Goal: Navigation & Orientation: Understand site structure

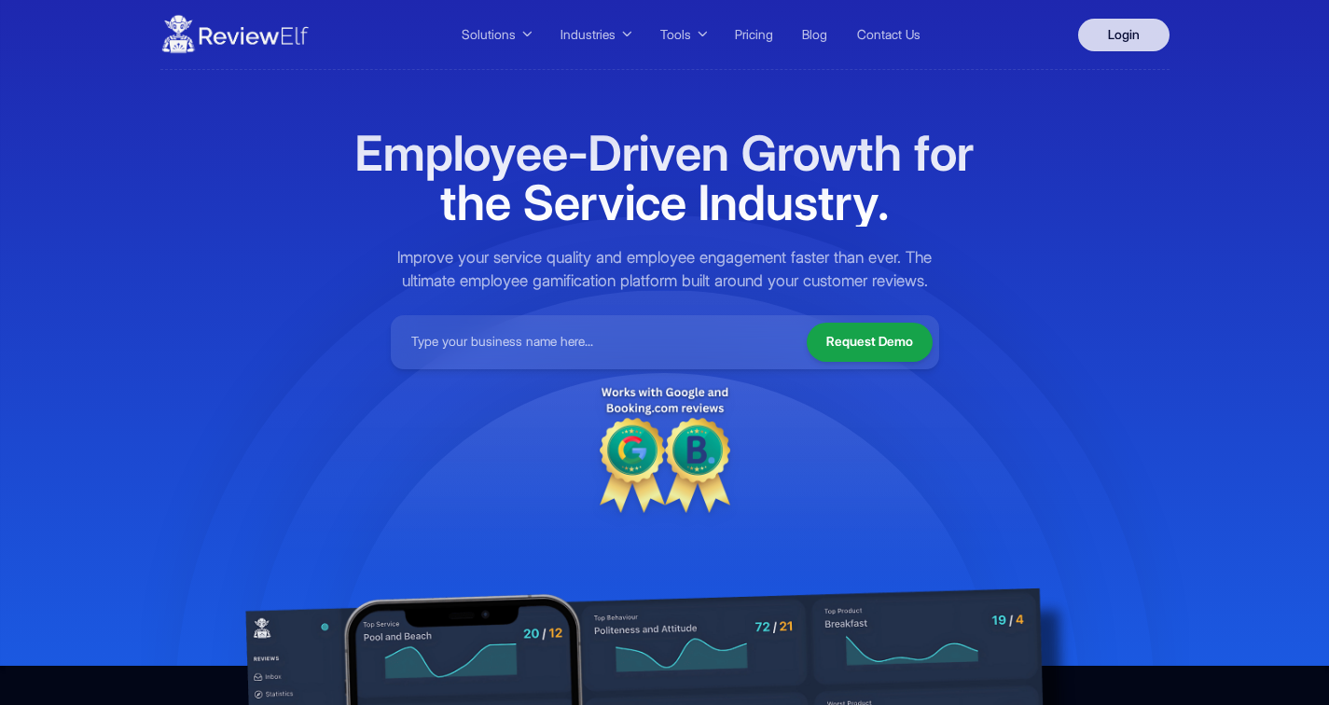
click at [1130, 36] on link "Login" at bounding box center [1123, 35] width 91 height 33
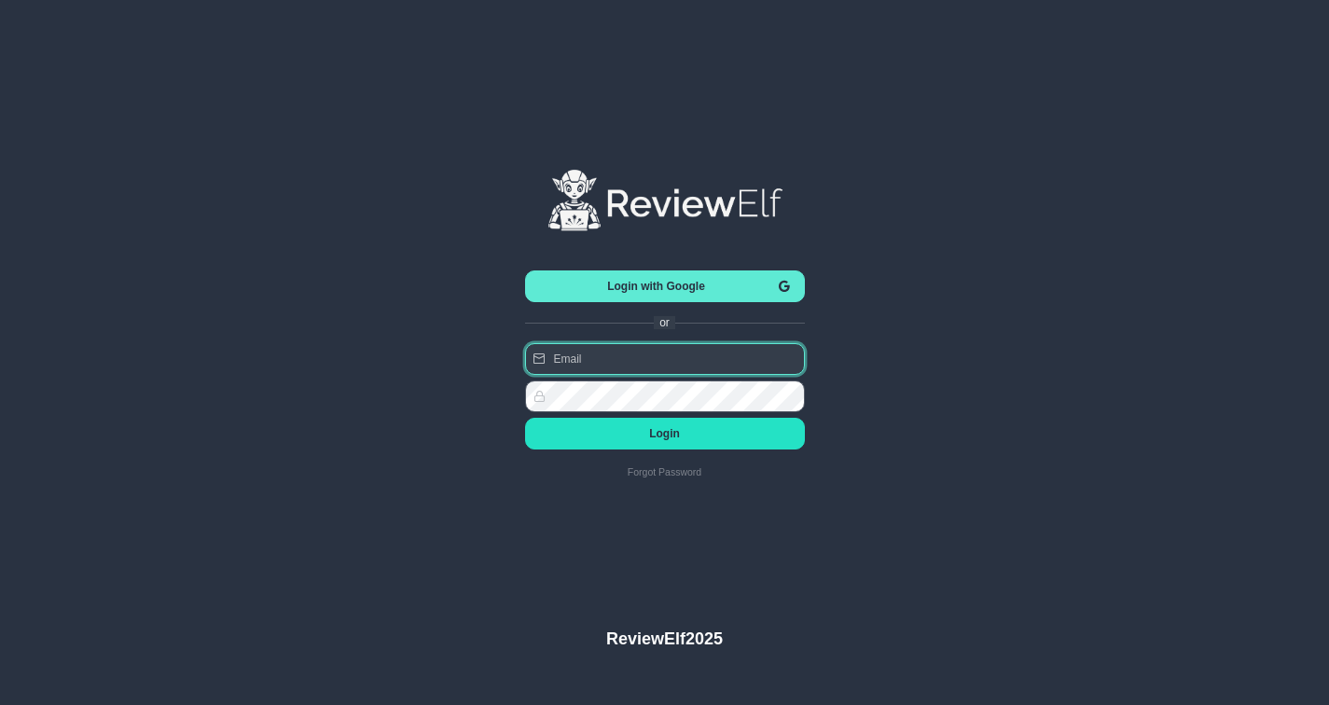
type input "[PERSON_NAME][EMAIL_ADDRESS][PERSON_NAME][DOMAIN_NAME]"
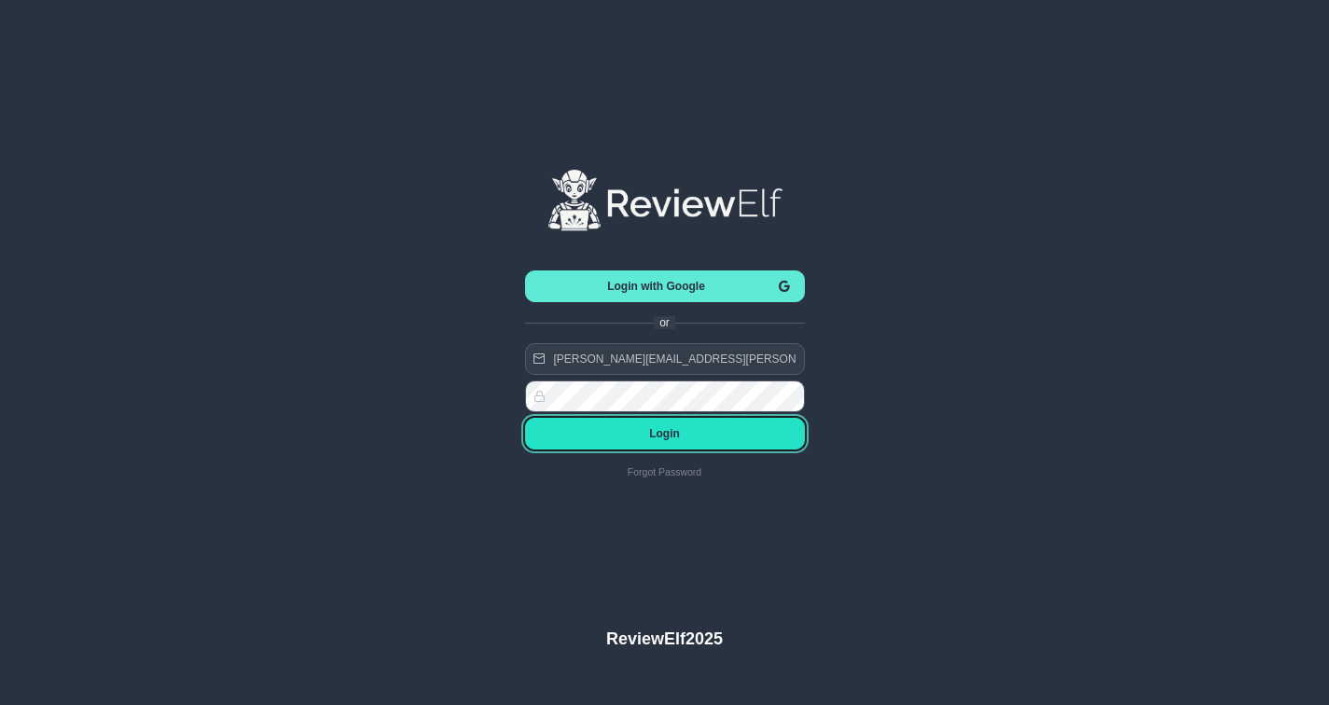
click at [669, 436] on span "Login" at bounding box center [665, 433] width 250 height 13
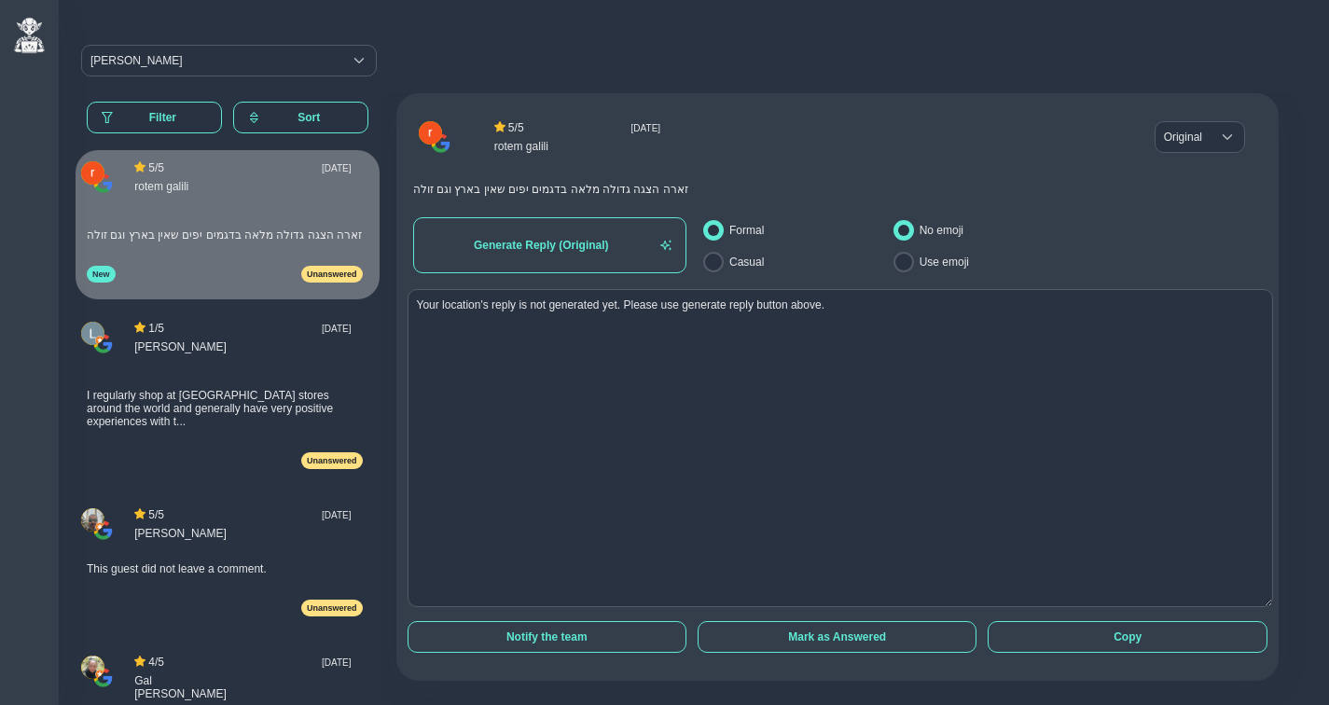
drag, startPoint x: 1253, startPoint y: 485, endPoint x: 1273, endPoint y: 602, distance: 119.1
click at [1273, 602] on div "5 / 5 [DATE] rotem galili Original Original Original זארה הצגה גדולה מלאה בדגמי…" at bounding box center [844, 419] width 928 height 653
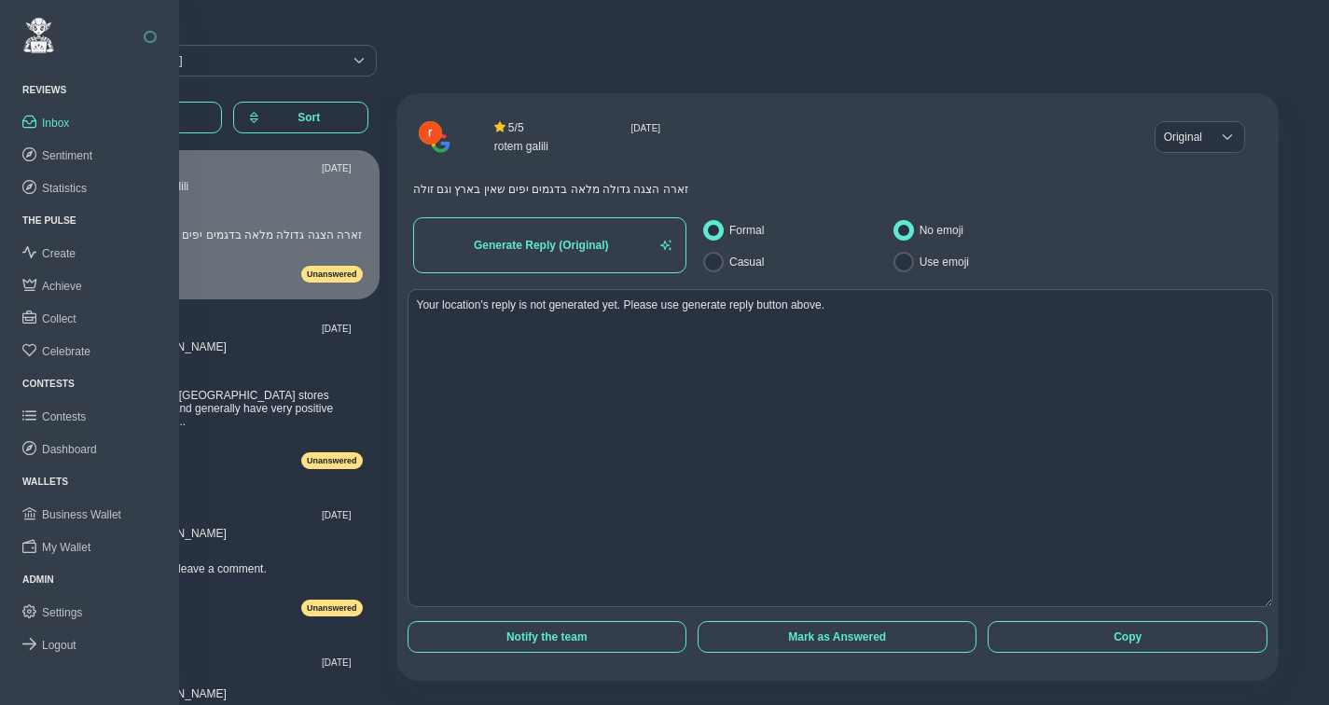
click at [152, 34] on button "button" at bounding box center [150, 37] width 13 height 13
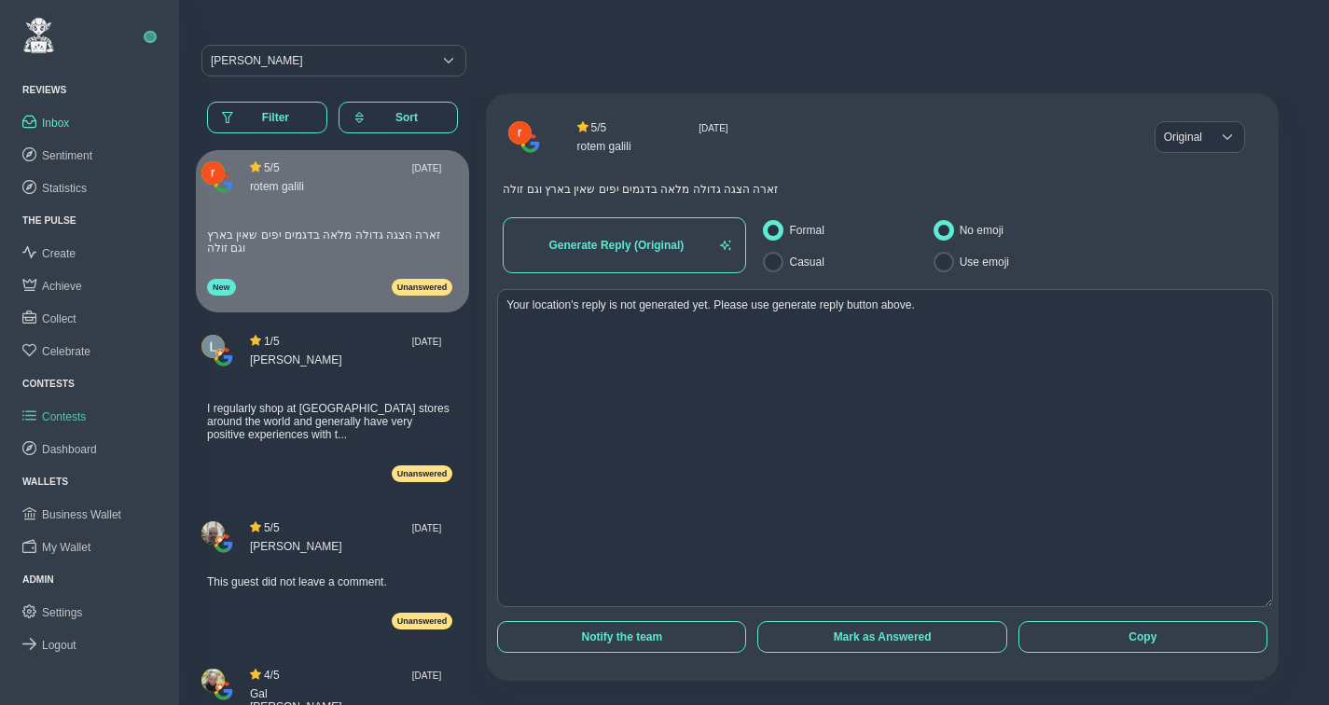
click at [79, 418] on span "Contests" at bounding box center [64, 416] width 44 height 13
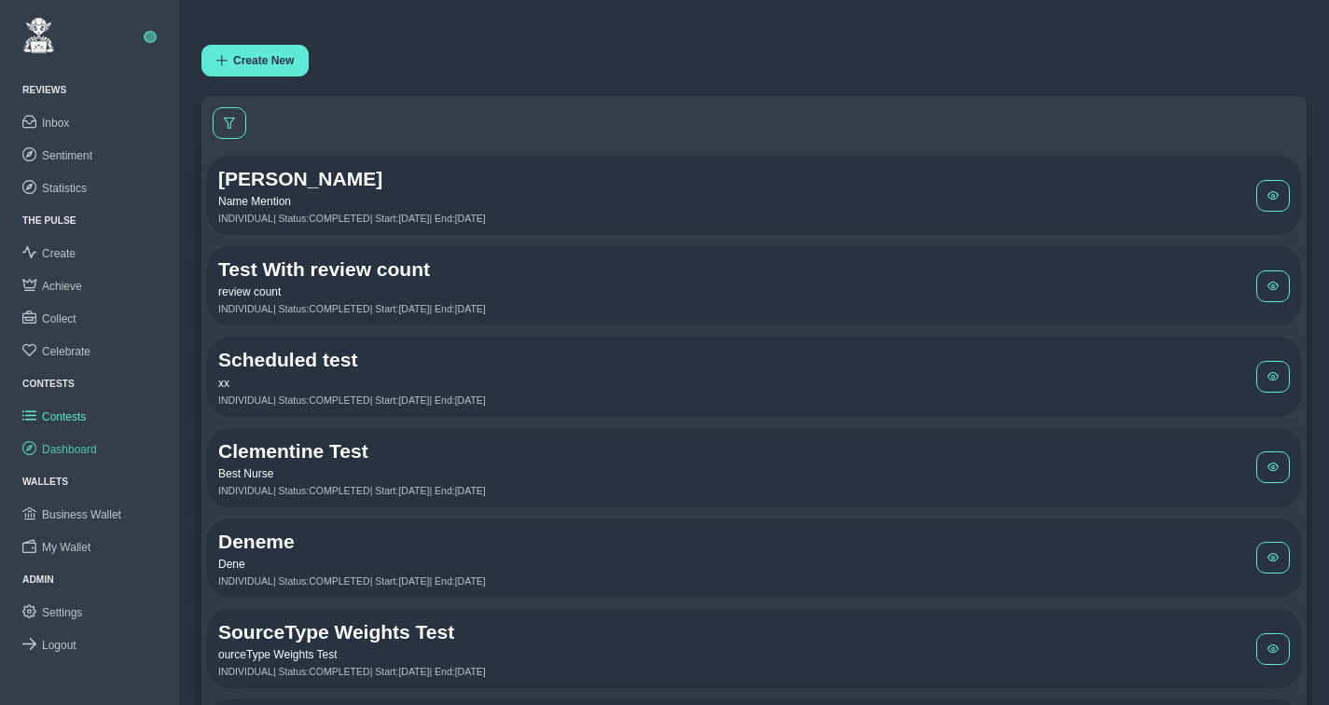
click at [84, 444] on span "Dashboard" at bounding box center [69, 449] width 55 height 13
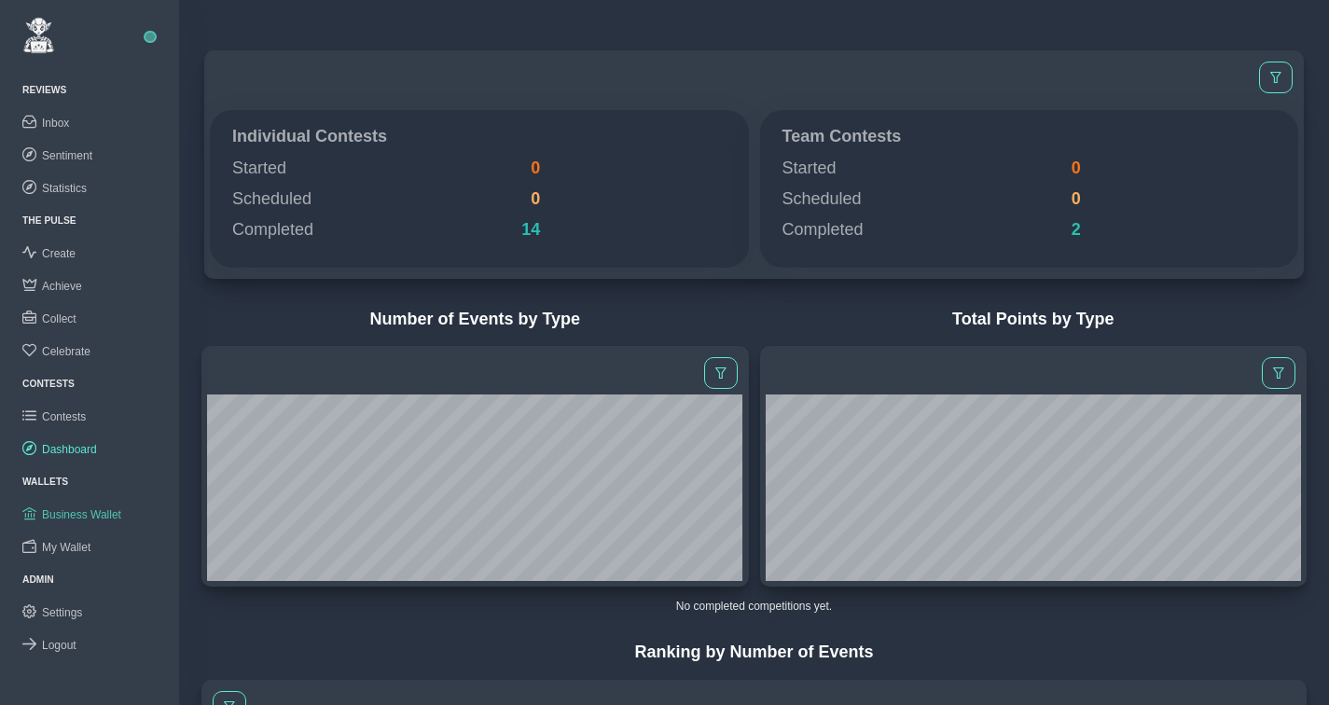
click at [70, 515] on span "Business Wallet" at bounding box center [81, 514] width 79 height 13
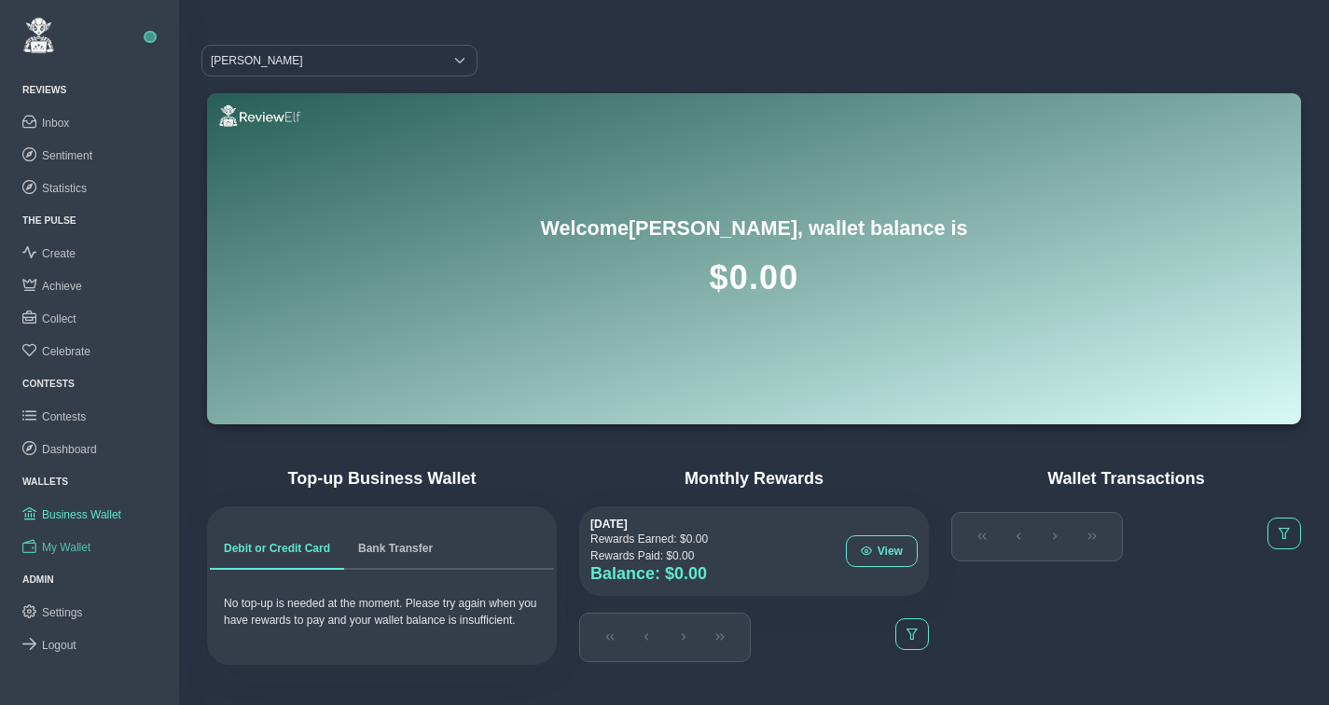
click at [75, 546] on span "My Wallet" at bounding box center [66, 547] width 48 height 13
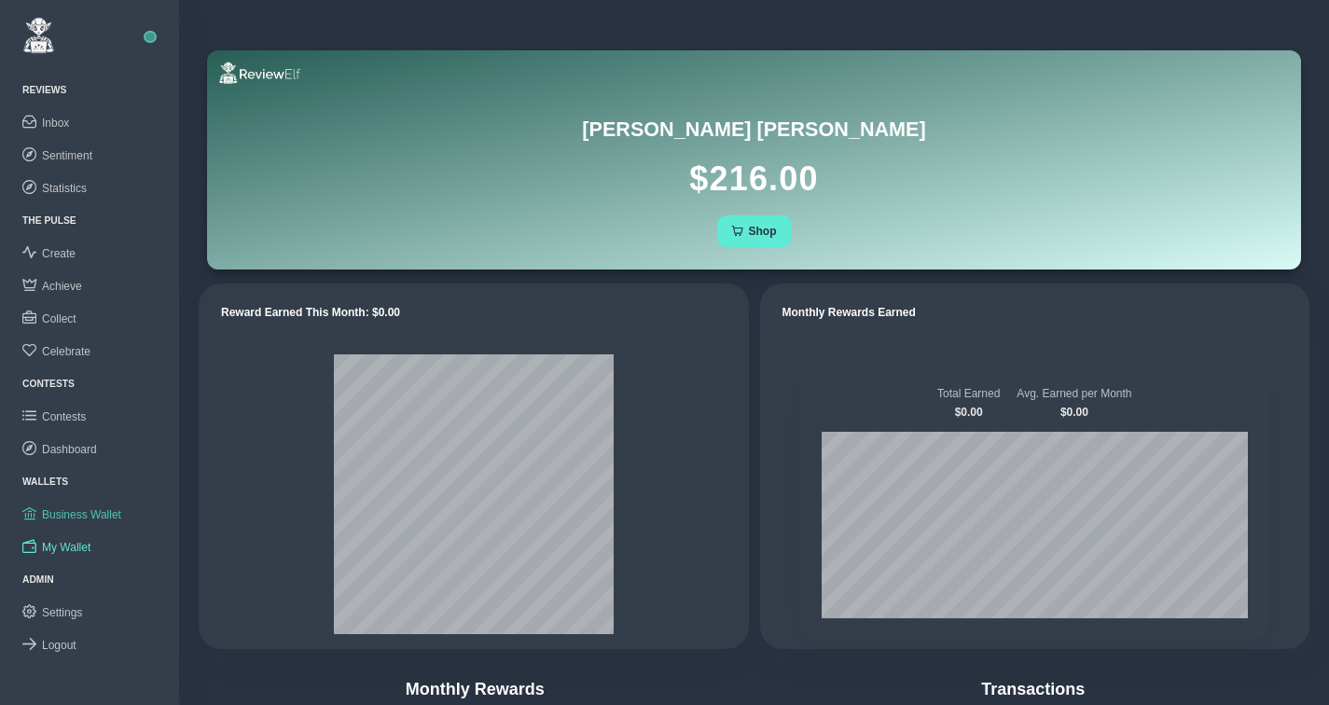
click at [79, 509] on span "Business Wallet" at bounding box center [81, 514] width 79 height 13
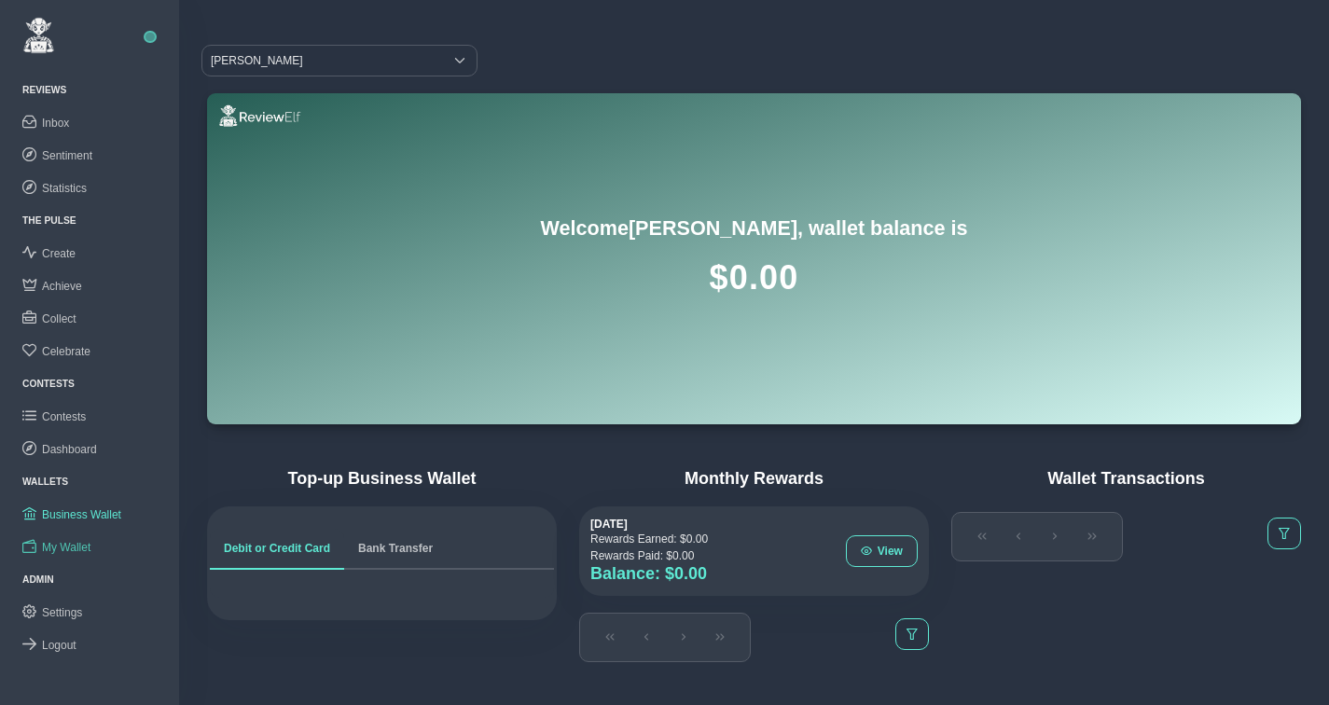
click at [74, 546] on span "My Wallet" at bounding box center [66, 547] width 48 height 13
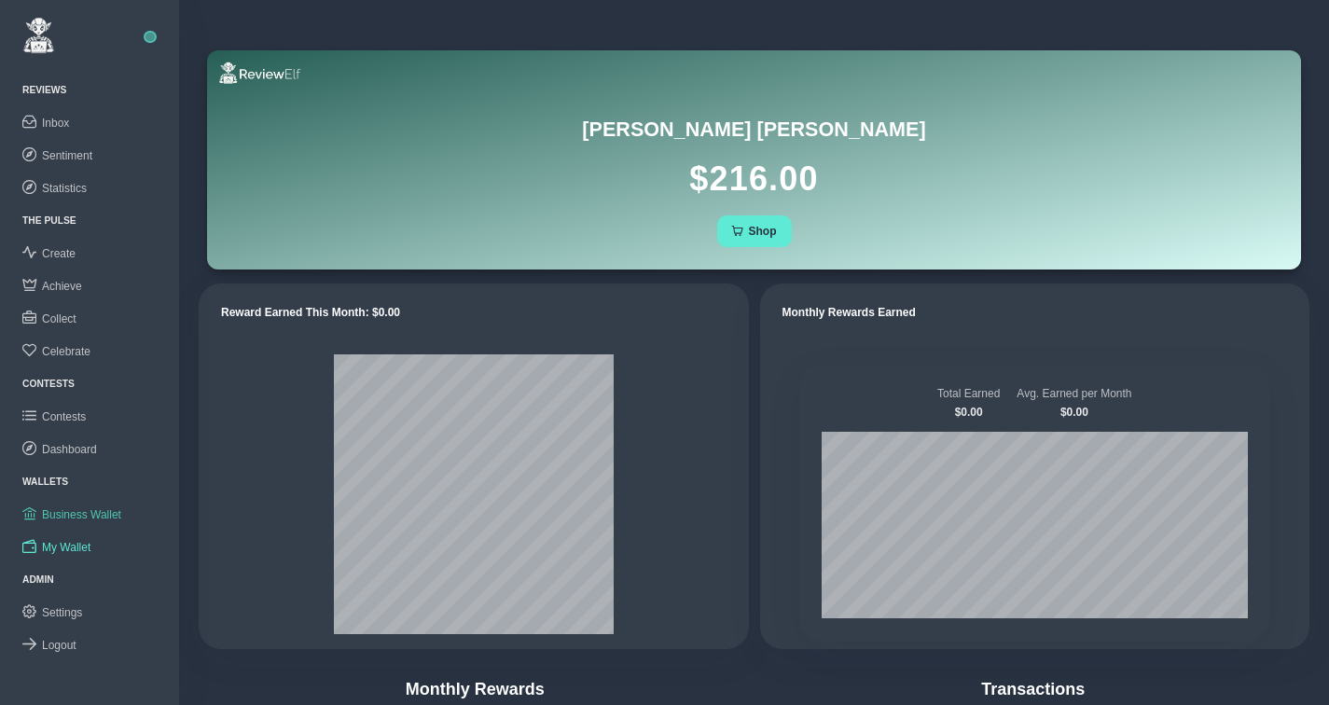
click at [76, 515] on span "Business Wallet" at bounding box center [81, 514] width 79 height 13
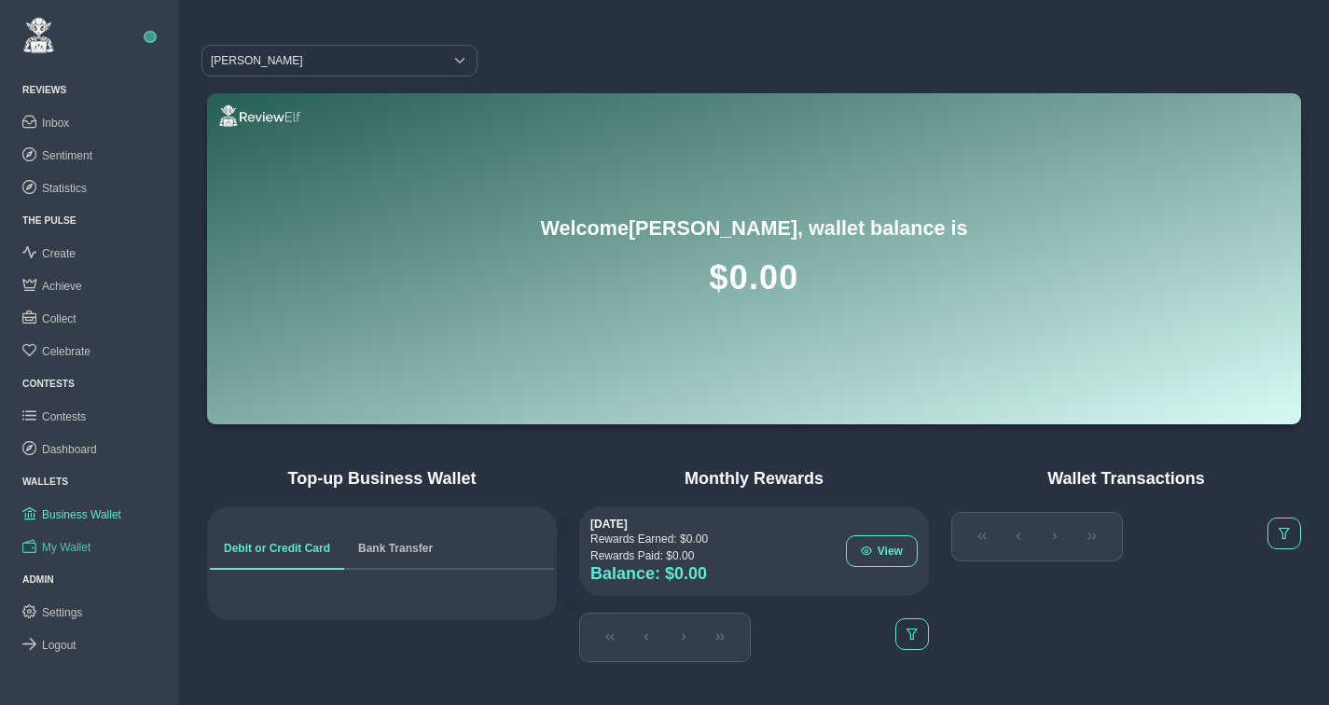
click at [77, 534] on link "My Wallet" at bounding box center [89, 547] width 179 height 33
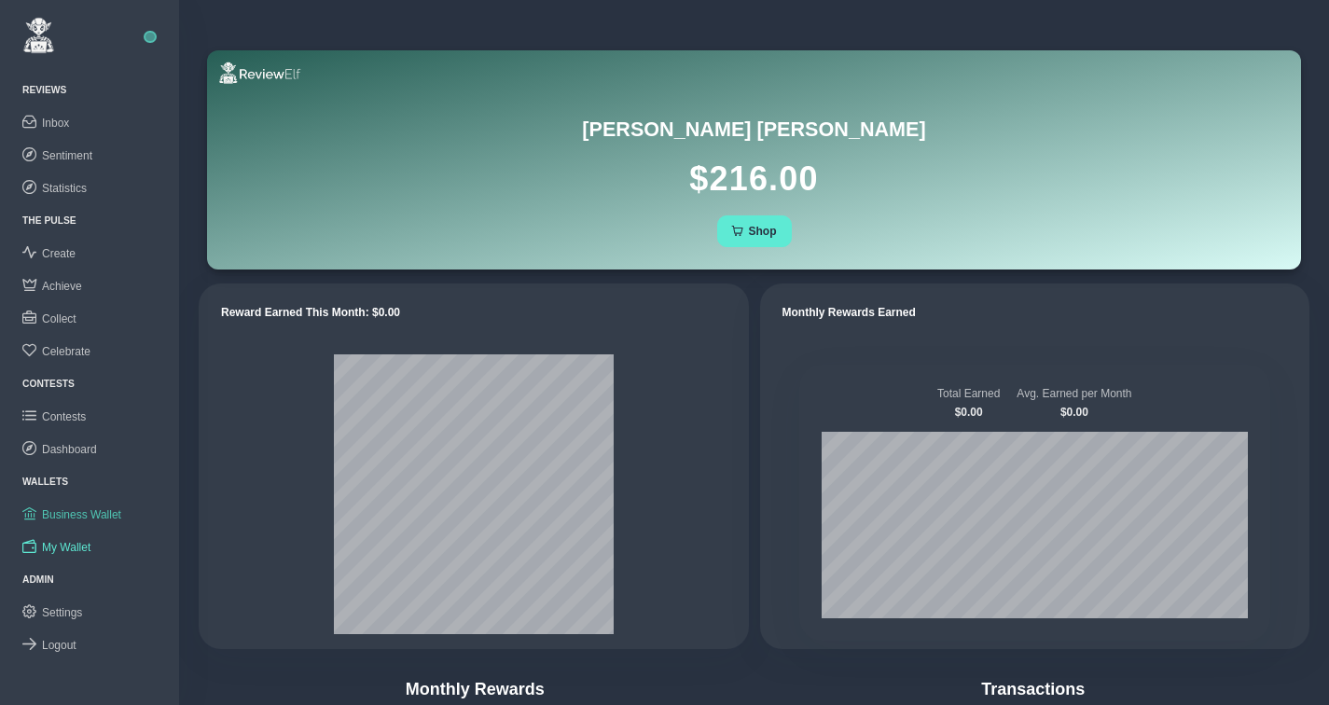
click at [79, 518] on span "Business Wallet" at bounding box center [81, 514] width 79 height 13
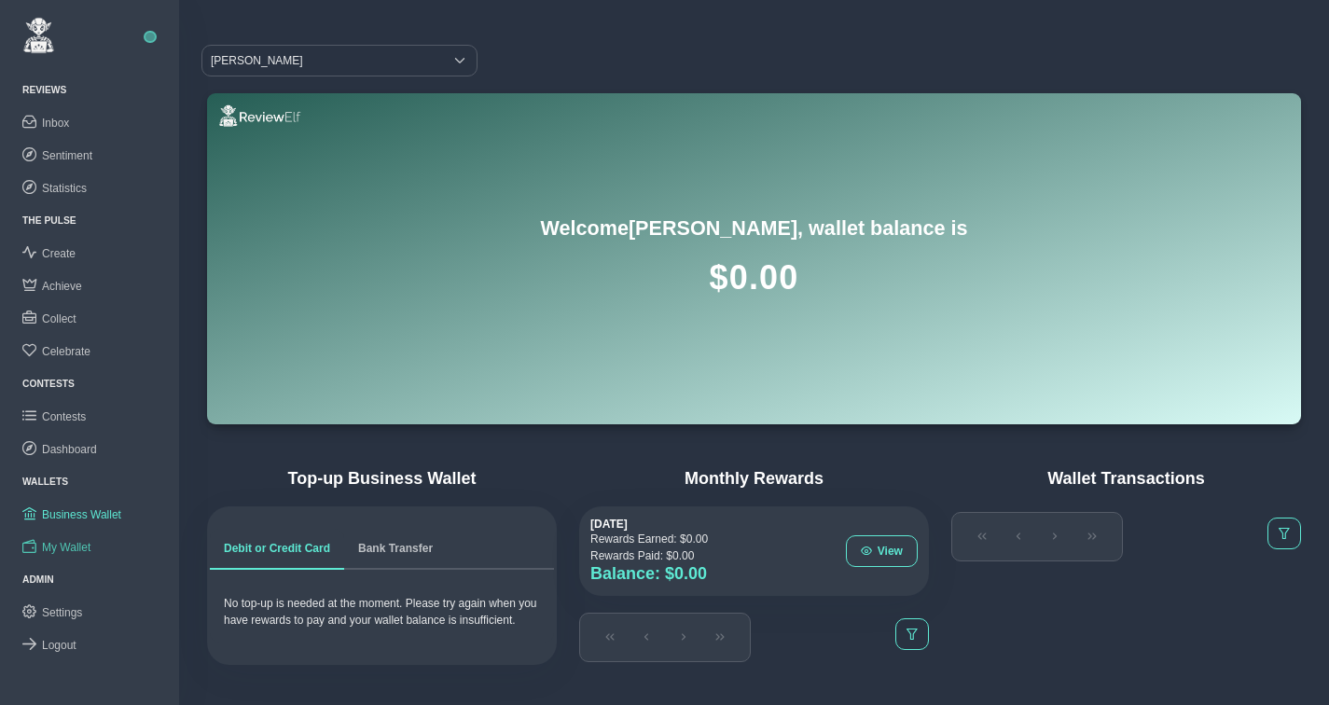
click at [78, 547] on span "My Wallet" at bounding box center [66, 547] width 48 height 13
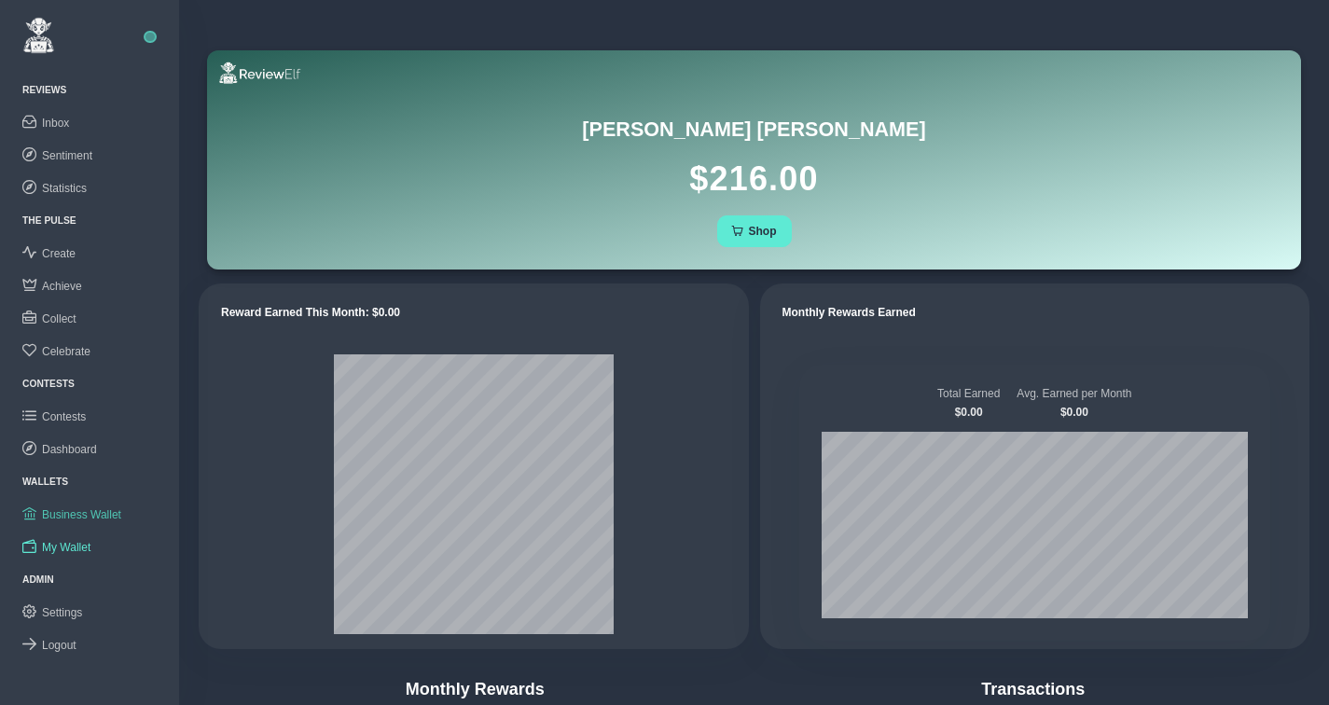
click at [76, 509] on span "Business Wallet" at bounding box center [81, 514] width 79 height 13
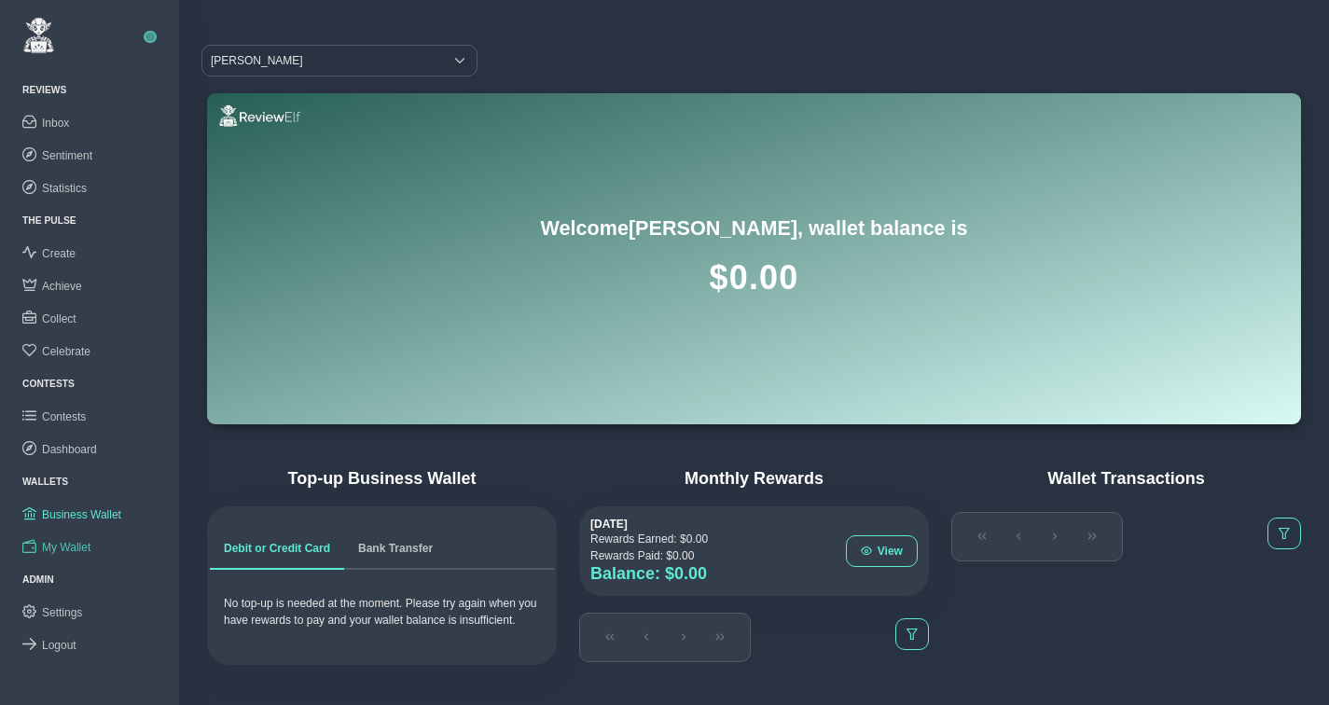
click at [83, 543] on span "My Wallet" at bounding box center [66, 547] width 48 height 13
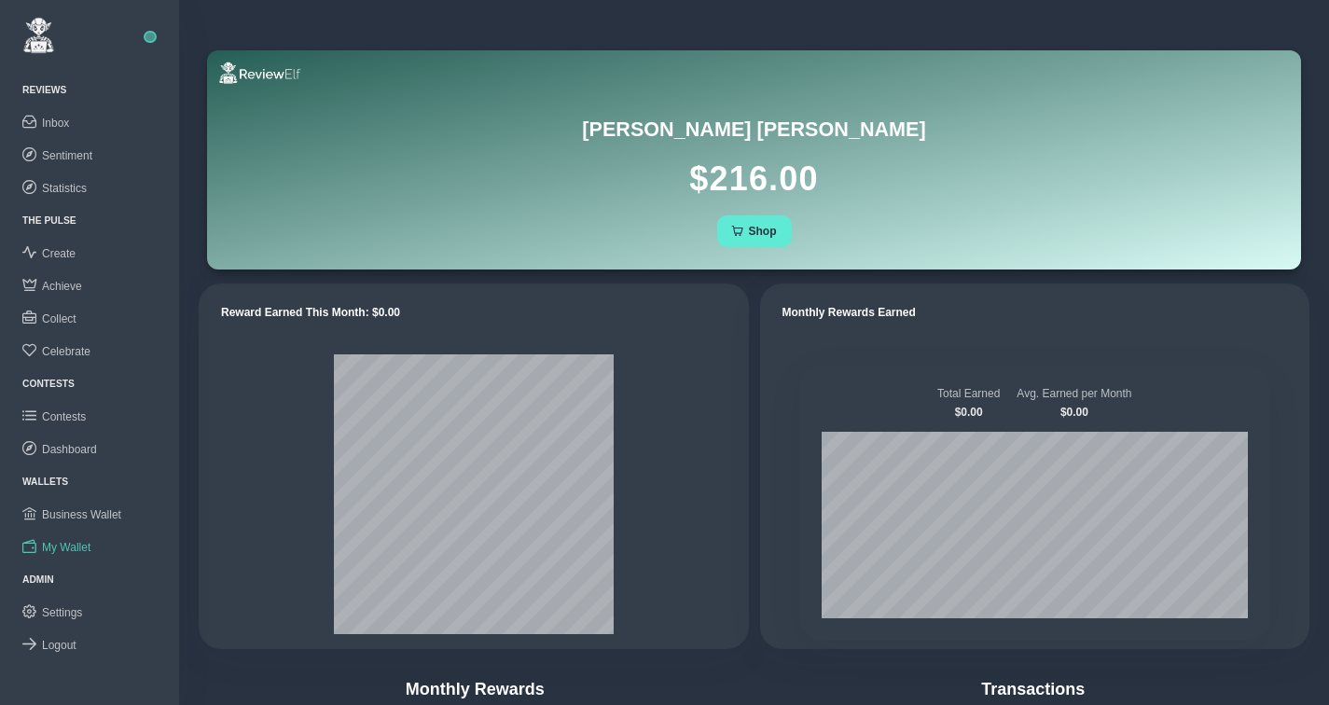
click at [74, 542] on span "My Wallet" at bounding box center [66, 547] width 48 height 13
click at [76, 504] on link "Business Wallet" at bounding box center [89, 514] width 179 height 33
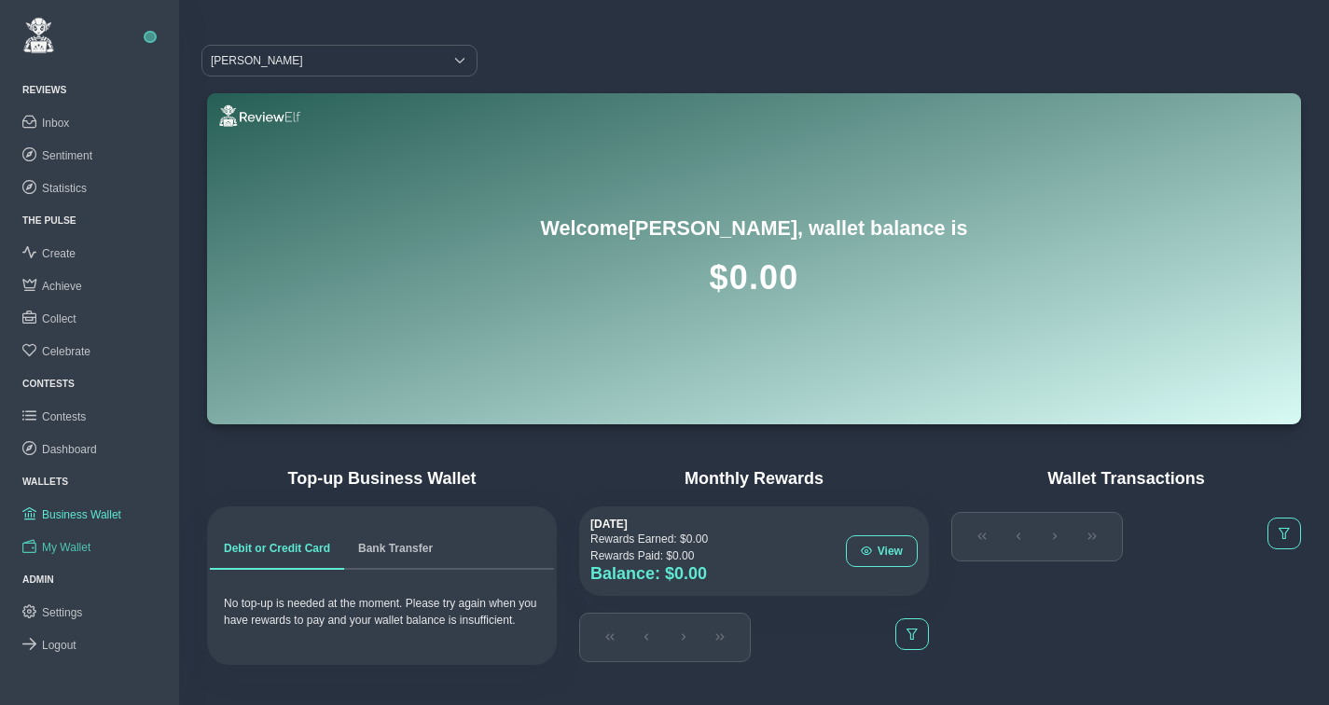
click at [76, 541] on span "My Wallet" at bounding box center [66, 547] width 48 height 13
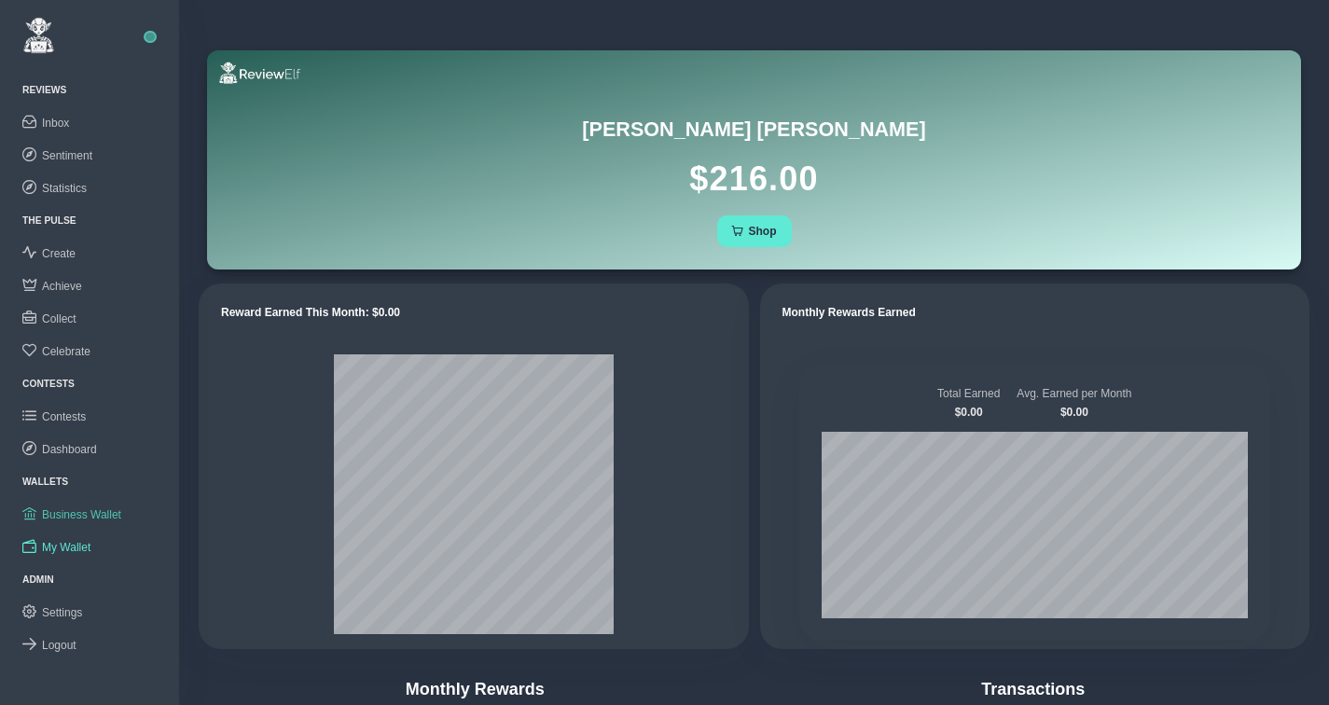
click at [78, 514] on span "Business Wallet" at bounding box center [81, 514] width 79 height 13
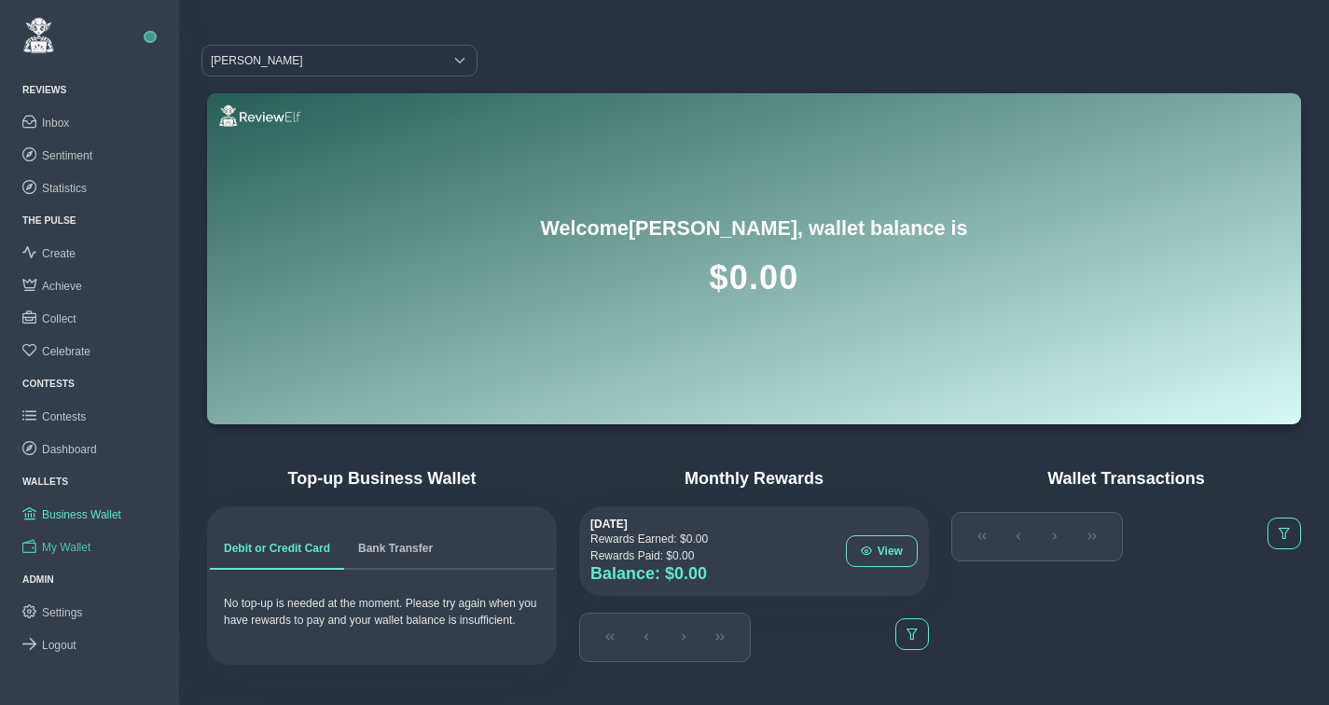
click at [76, 542] on span "My Wallet" at bounding box center [66, 547] width 48 height 13
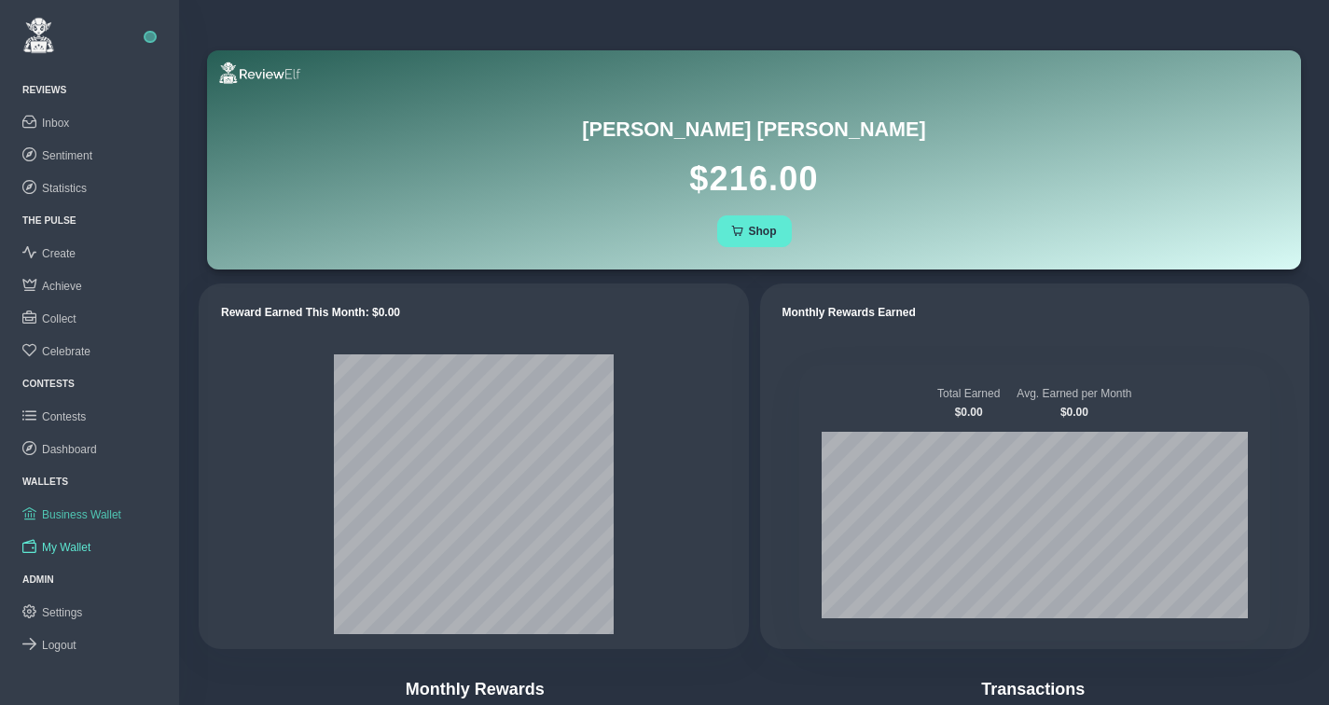
click at [80, 512] on span "Business Wallet" at bounding box center [81, 514] width 79 height 13
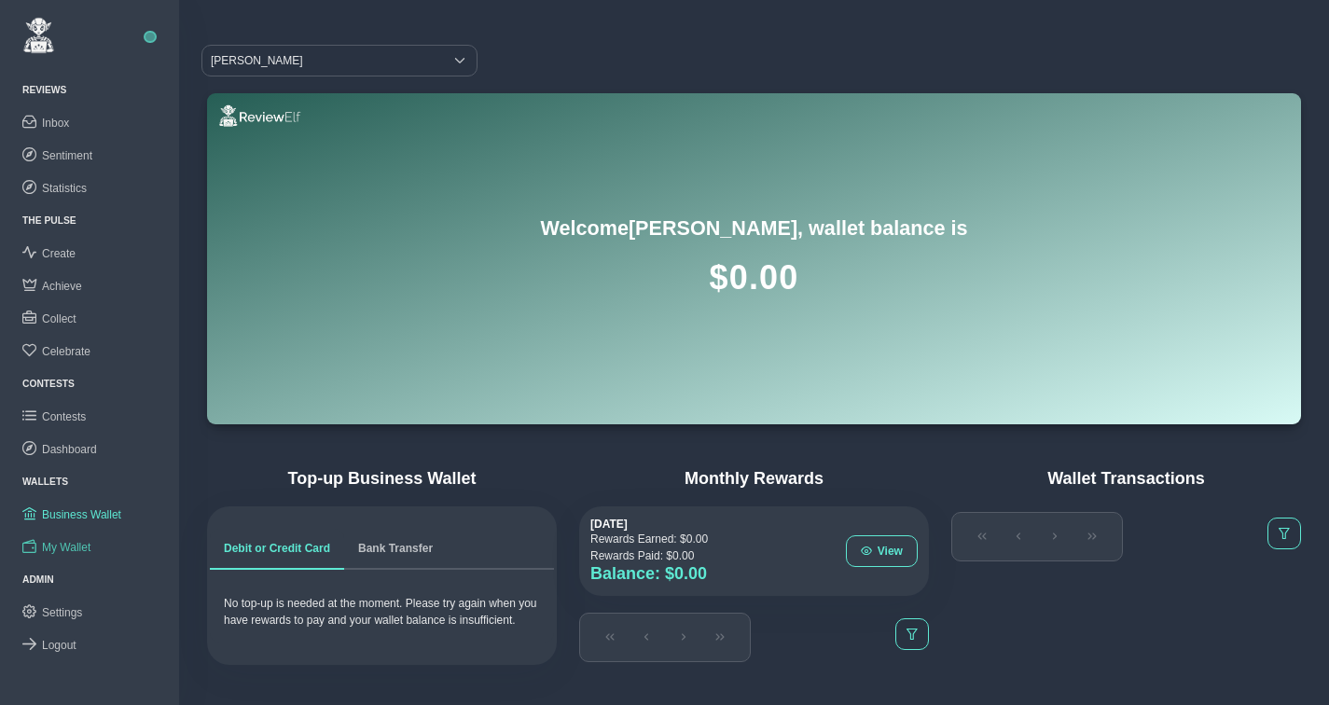
click at [79, 542] on span "My Wallet" at bounding box center [66, 547] width 48 height 13
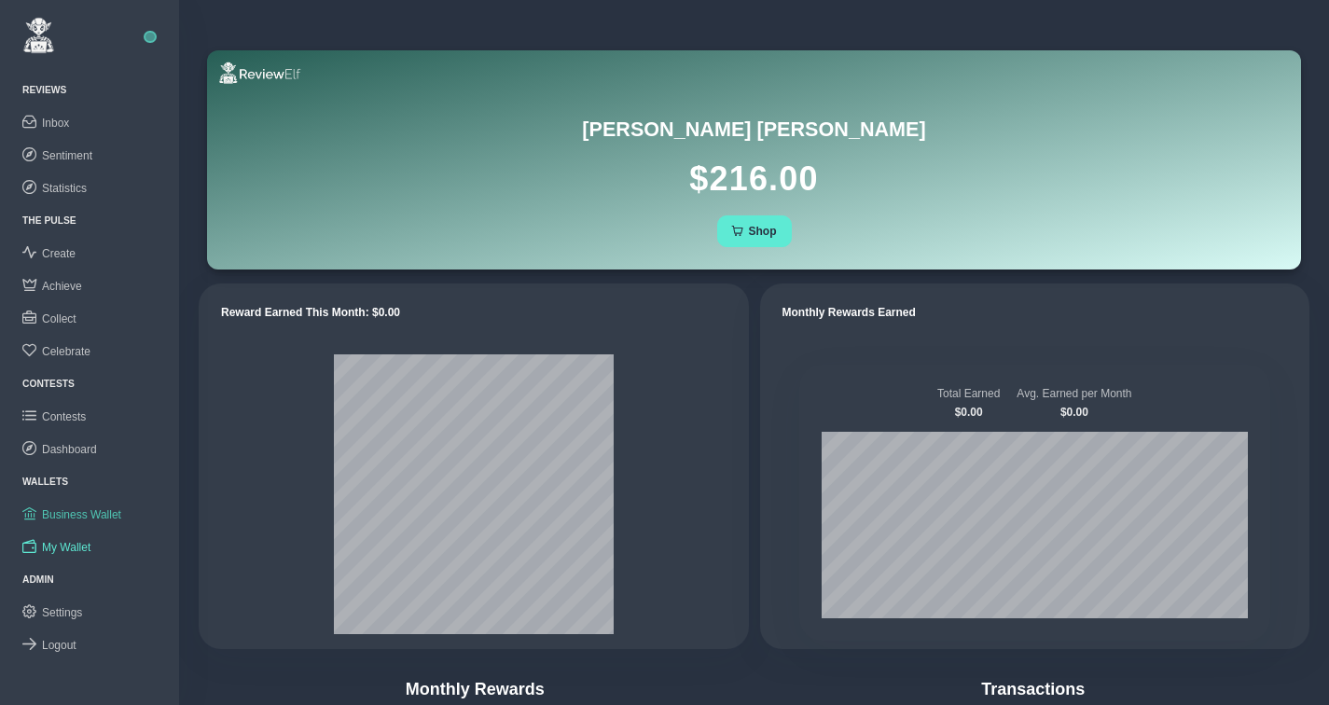
click at [79, 517] on span "Business Wallet" at bounding box center [81, 514] width 79 height 13
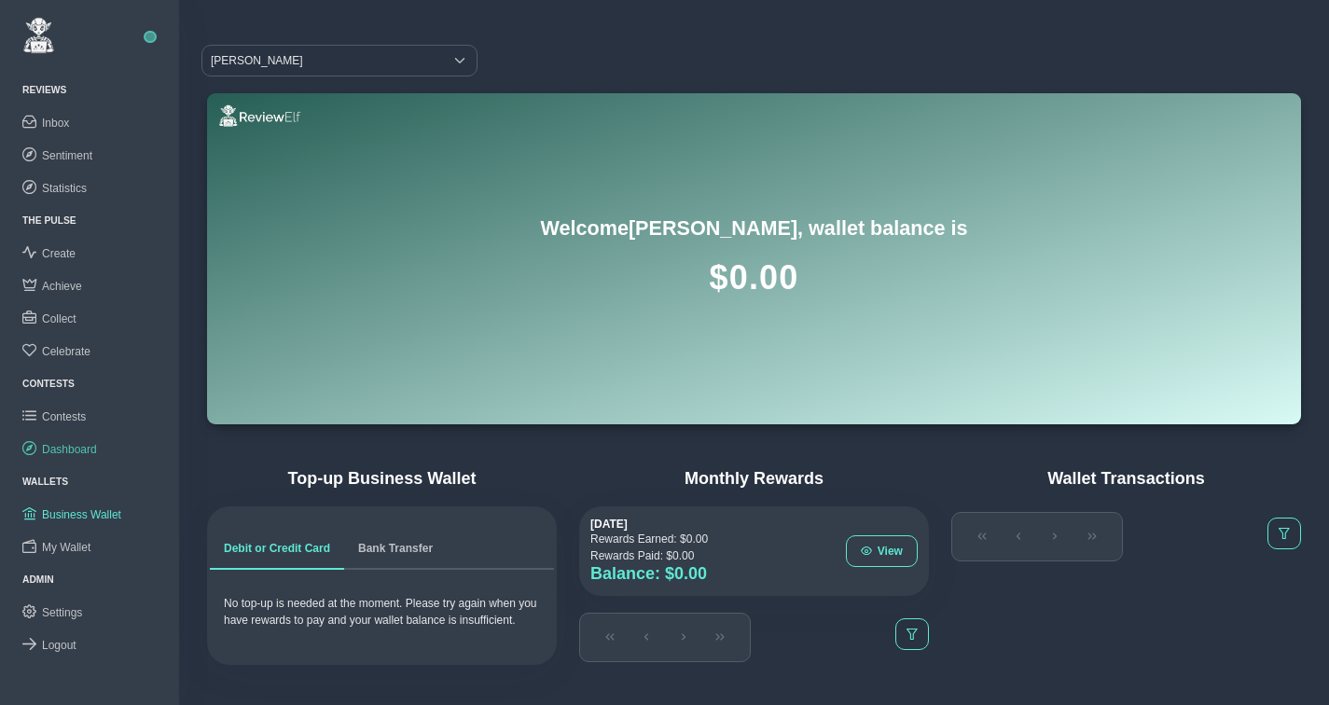
click at [80, 449] on span "Dashboard" at bounding box center [69, 449] width 55 height 13
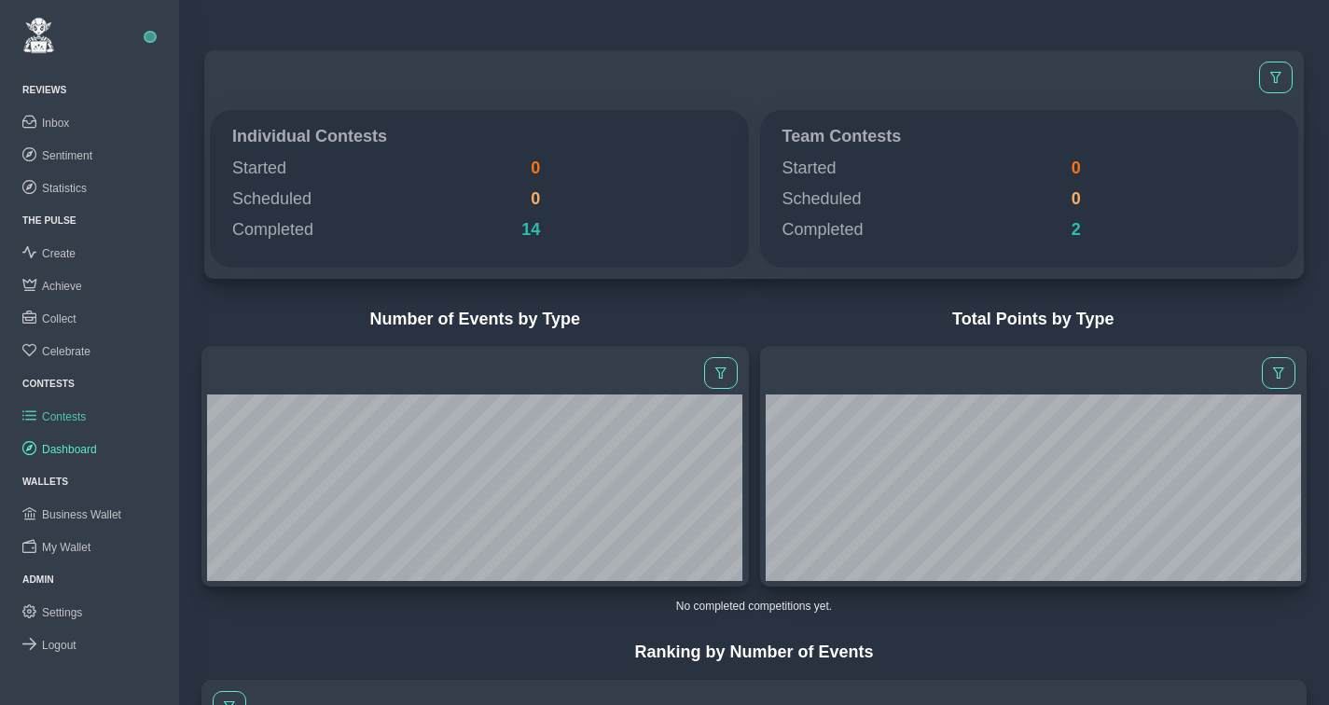
click at [72, 410] on span "Contests" at bounding box center [64, 416] width 44 height 13
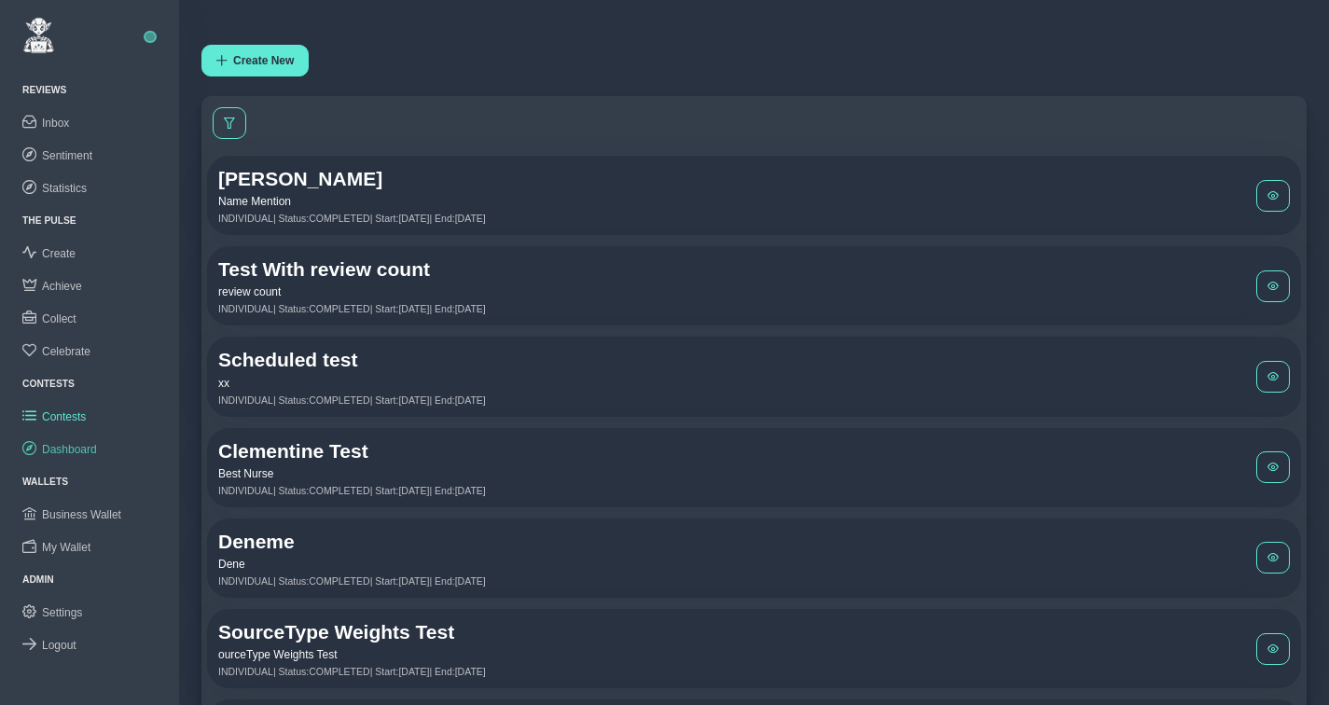
click at [75, 446] on span "Dashboard" at bounding box center [69, 449] width 55 height 13
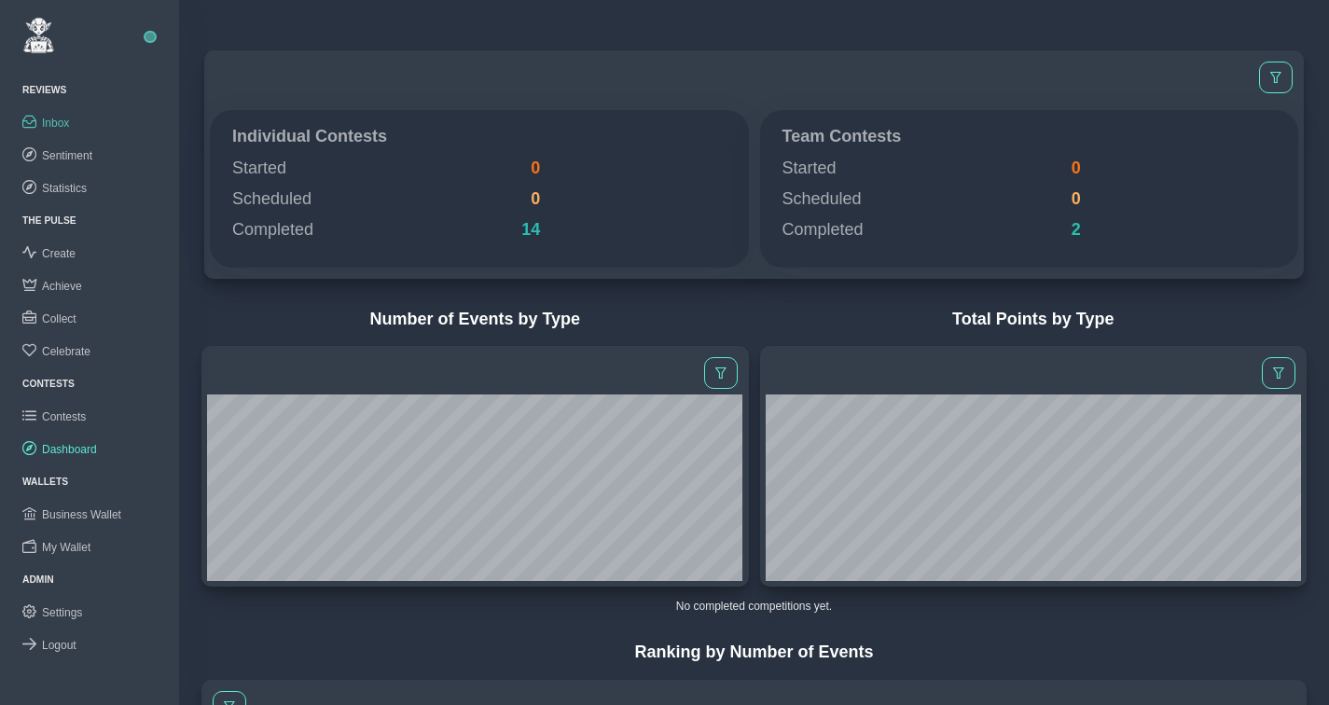
click at [61, 127] on span "Inbox" at bounding box center [55, 123] width 27 height 13
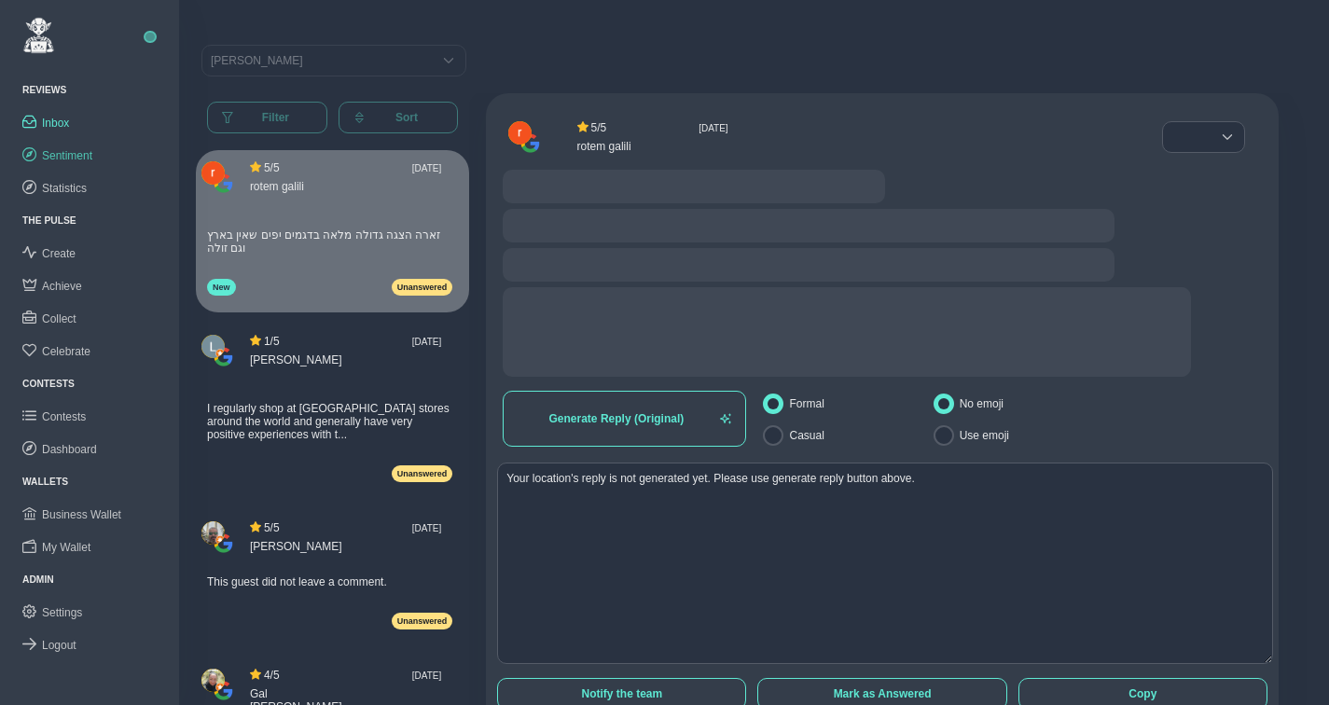
radio input "false"
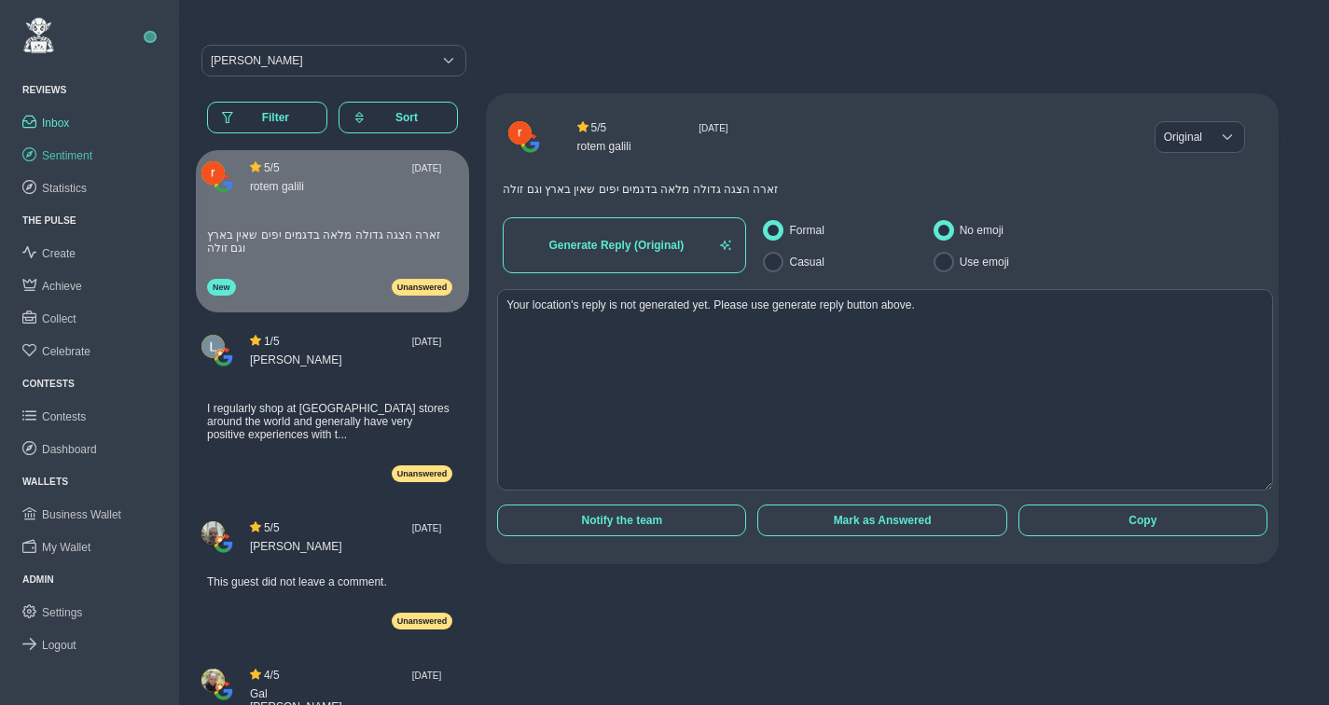
click at [69, 150] on span "Sentiment" at bounding box center [67, 155] width 50 height 13
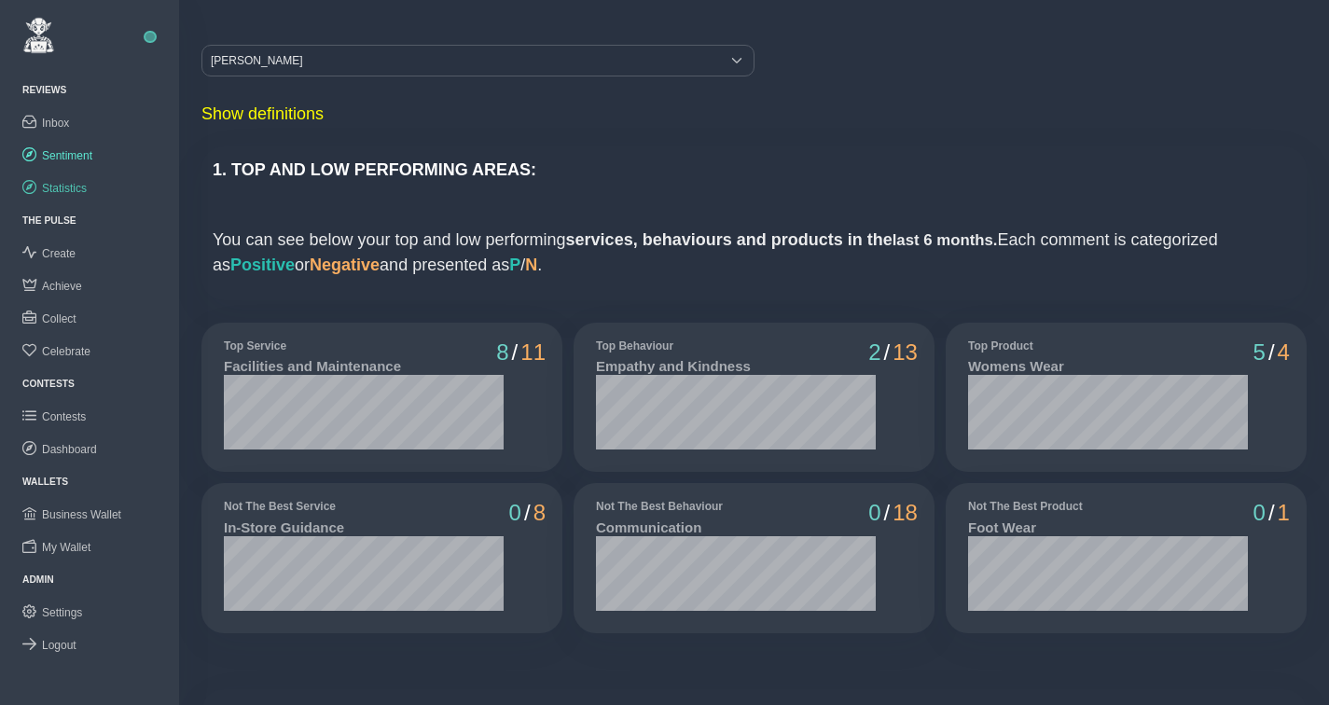
click at [72, 186] on span "Statistics" at bounding box center [64, 188] width 45 height 13
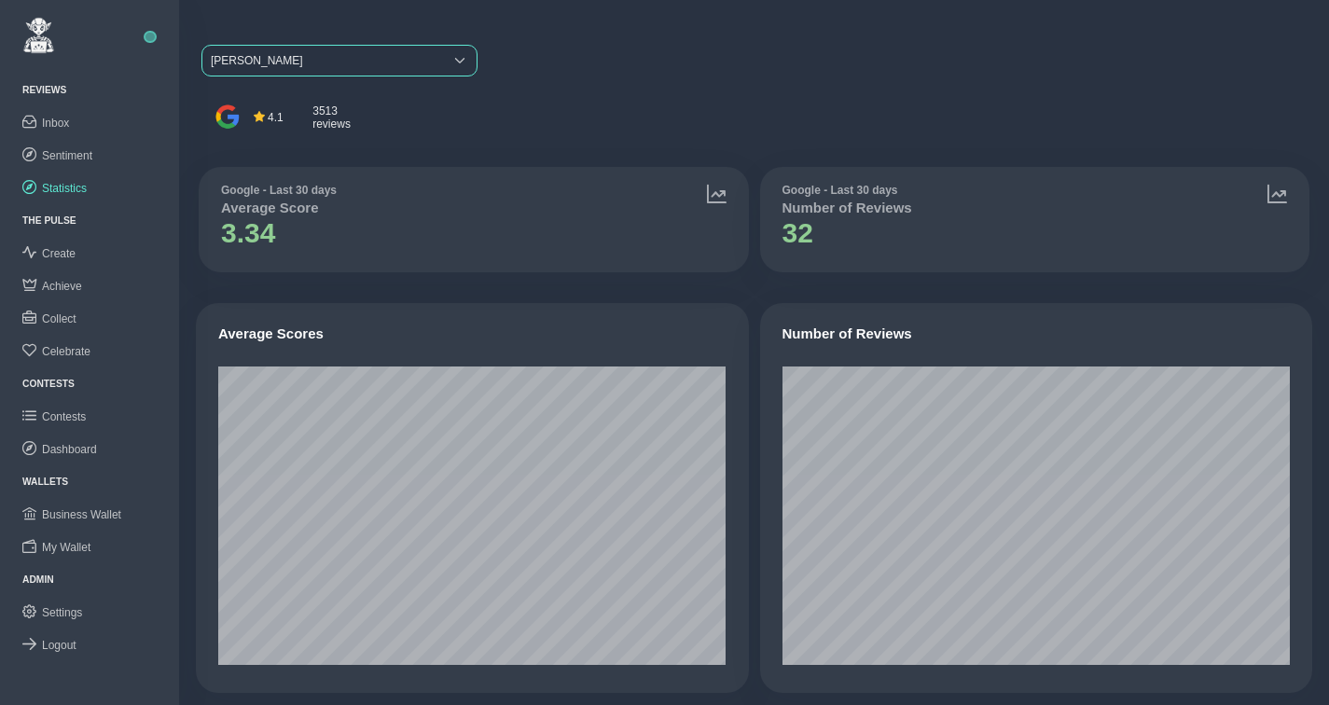
click at [271, 53] on span "[PERSON_NAME]" at bounding box center [322, 61] width 241 height 30
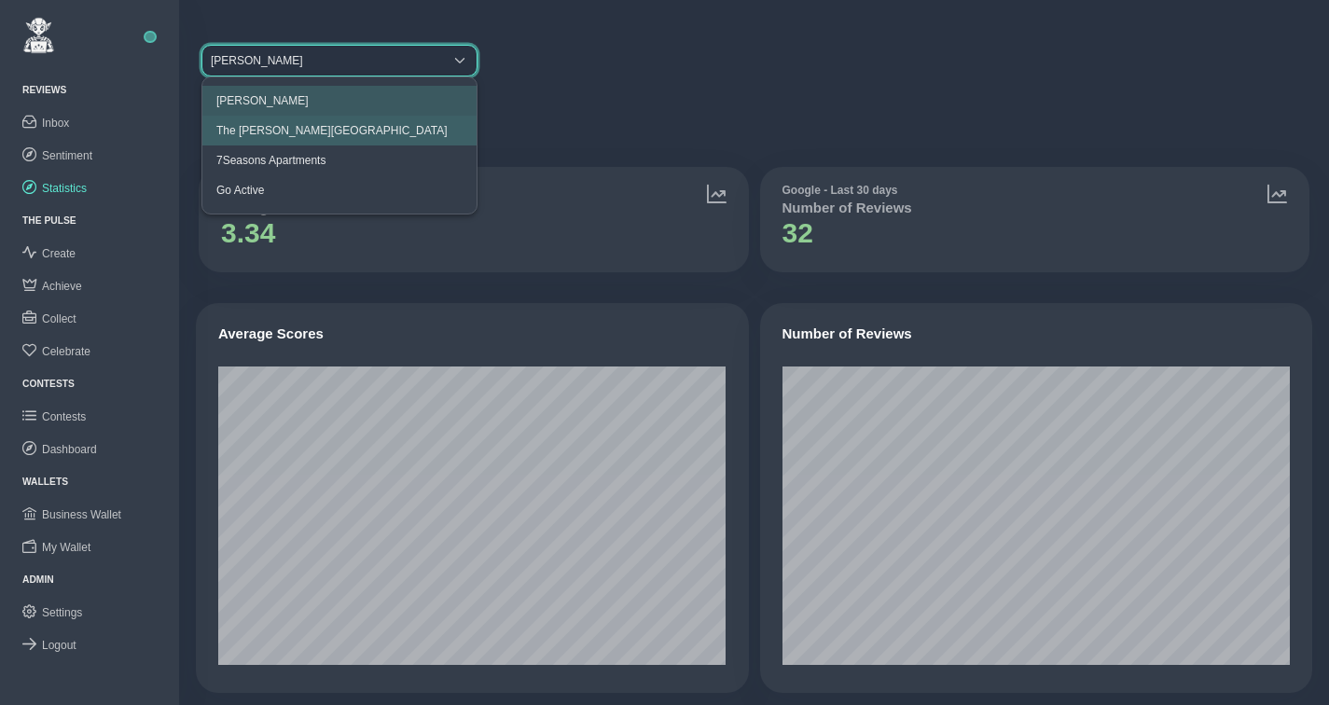
click at [275, 120] on li "The [PERSON_NAME][GEOGRAPHIC_DATA]" at bounding box center [339, 131] width 274 height 30
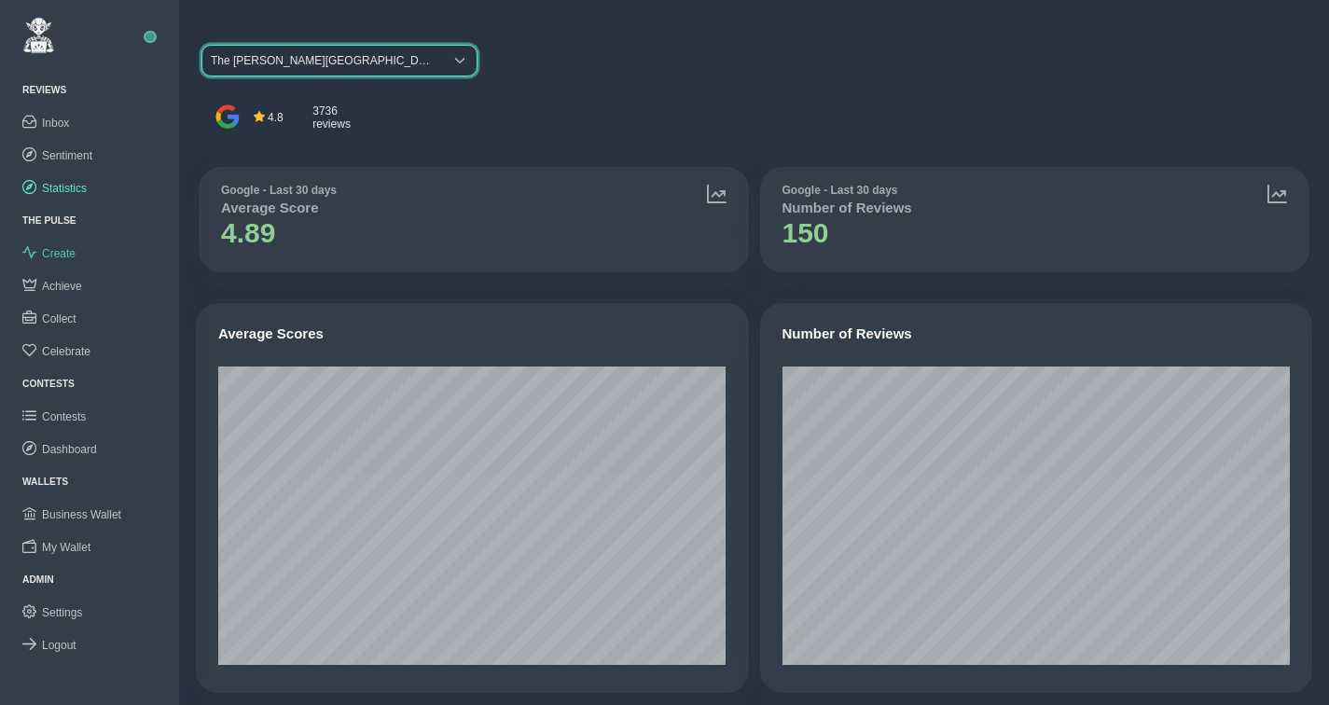
click at [73, 248] on span "Create" at bounding box center [59, 253] width 34 height 13
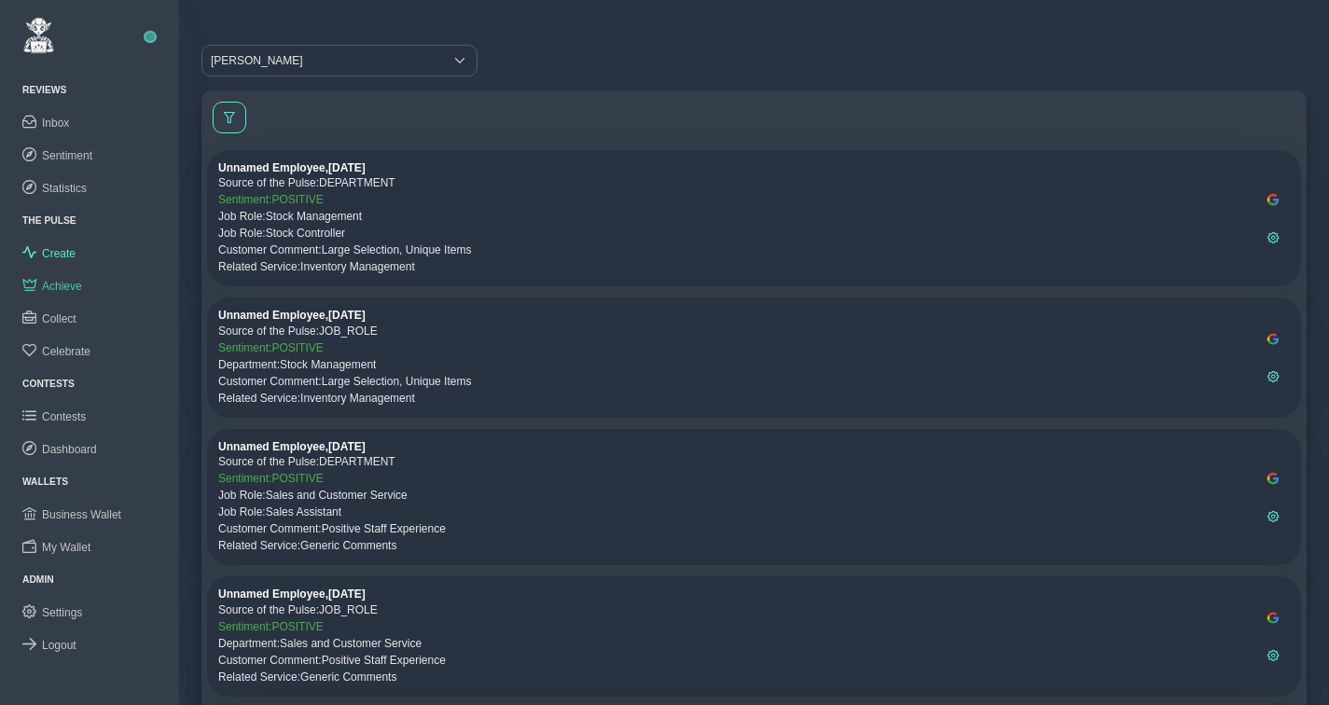
click at [63, 280] on span "Achieve" at bounding box center [62, 286] width 40 height 13
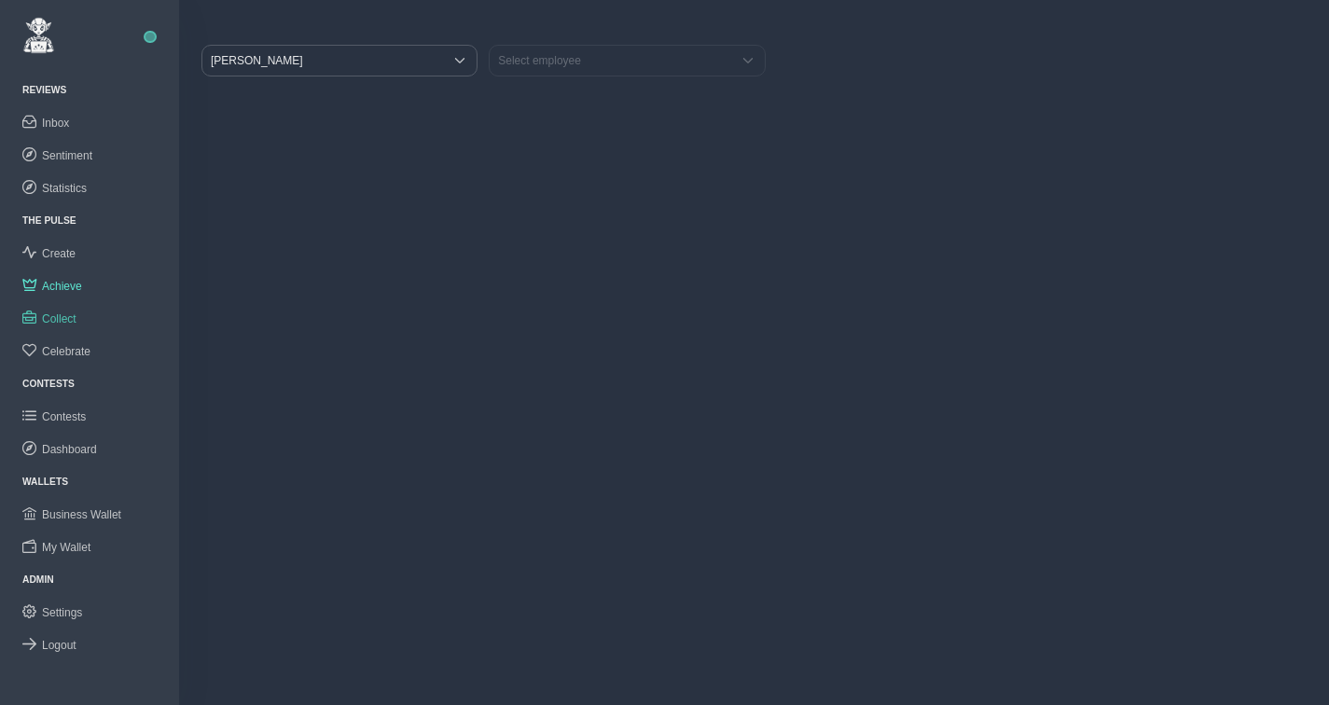
click at [66, 313] on span "Collect" at bounding box center [59, 318] width 35 height 13
click at [65, 345] on span "Celebrate" at bounding box center [66, 351] width 48 height 13
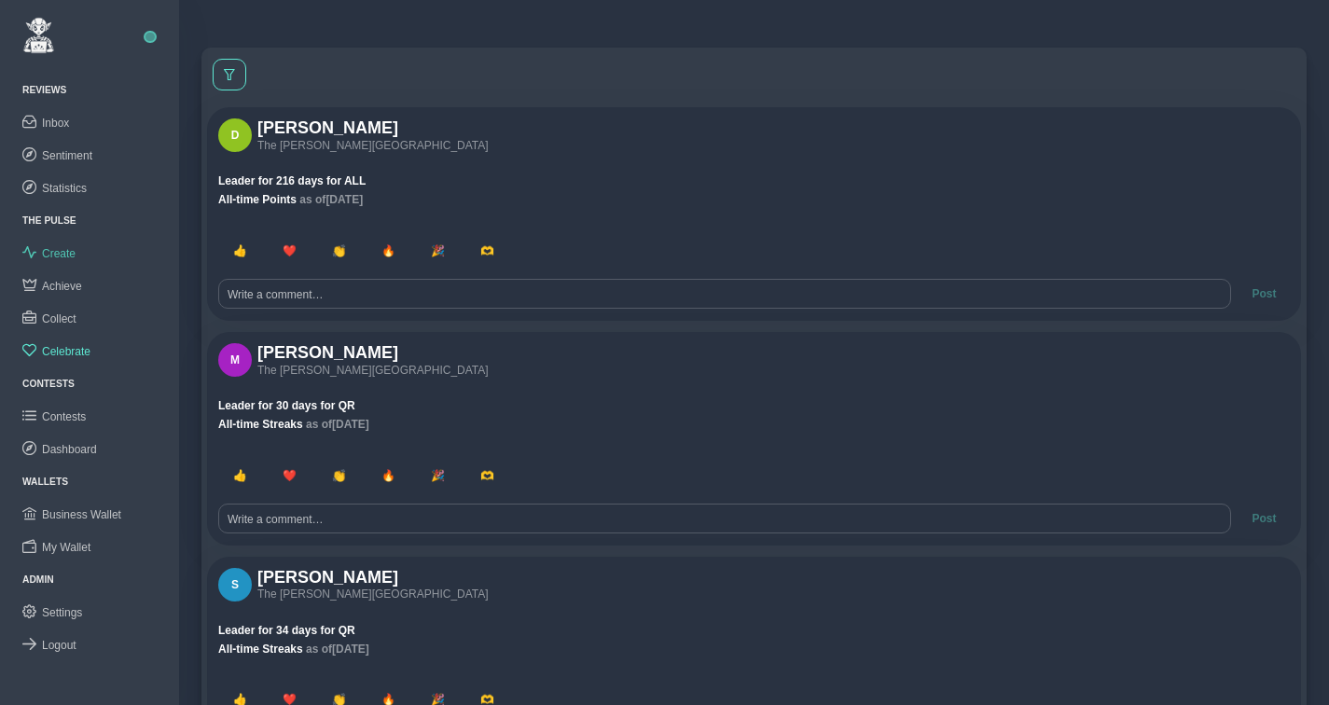
click at [62, 259] on span "Create" at bounding box center [59, 253] width 34 height 13
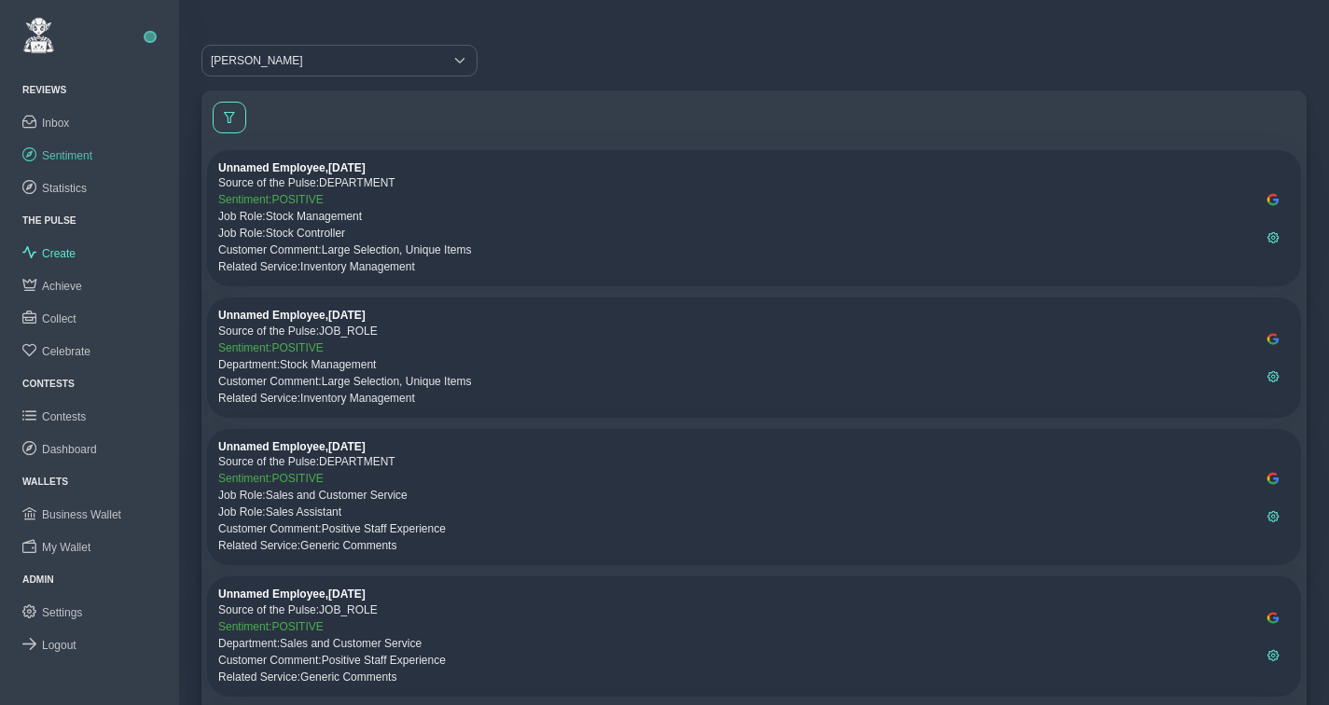
click at [70, 158] on span "Sentiment" at bounding box center [67, 155] width 50 height 13
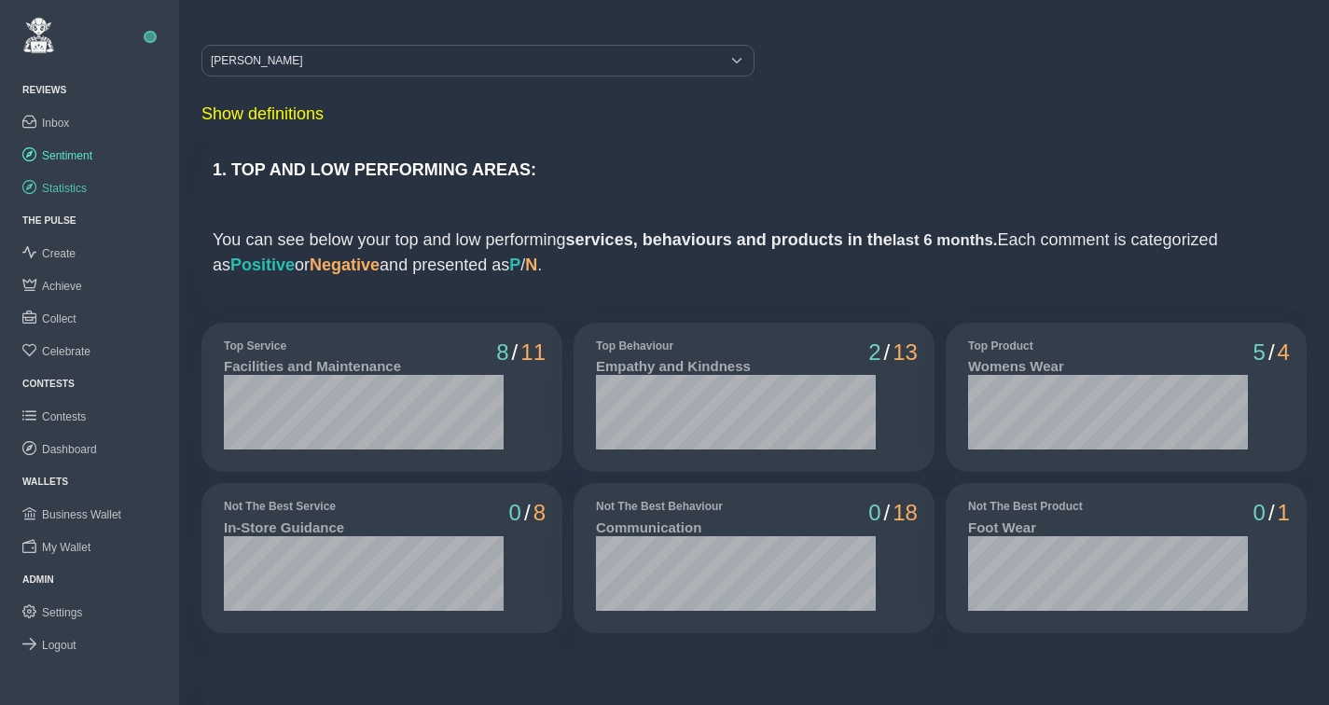
click at [73, 183] on span "Statistics" at bounding box center [64, 188] width 45 height 13
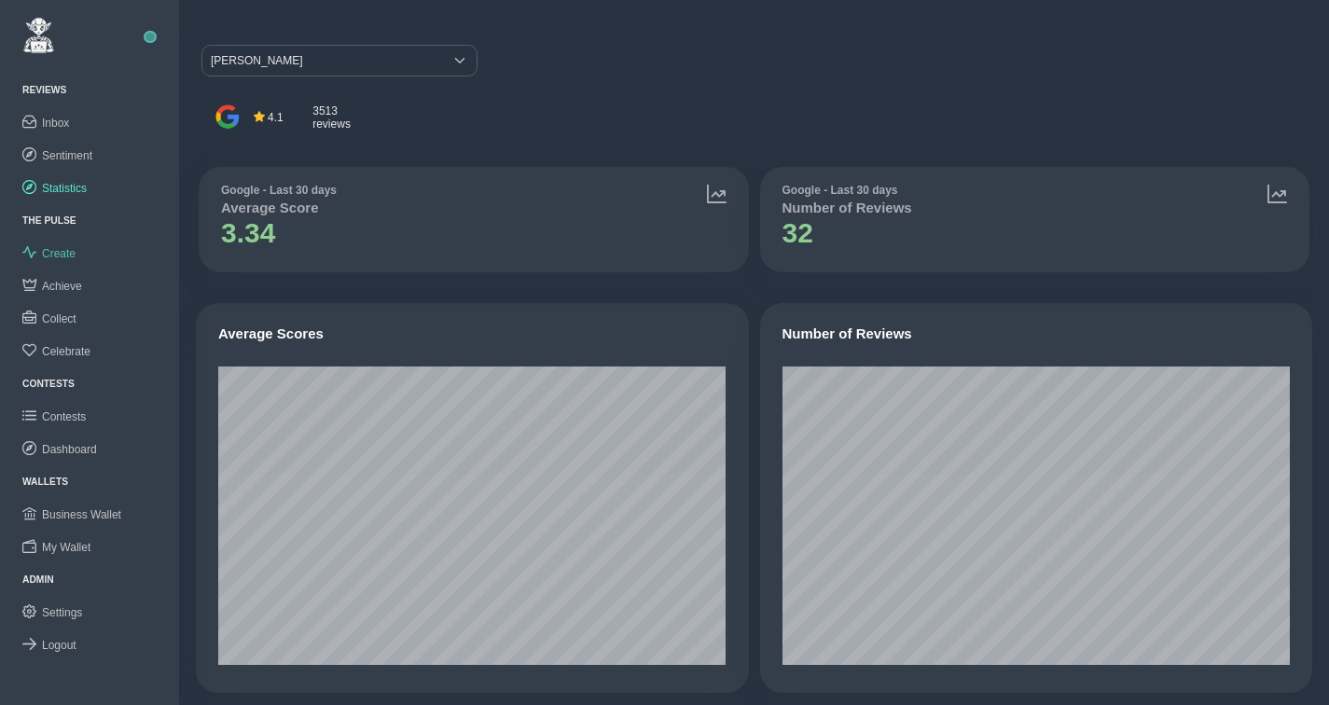
click at [65, 255] on span "Create" at bounding box center [59, 253] width 34 height 13
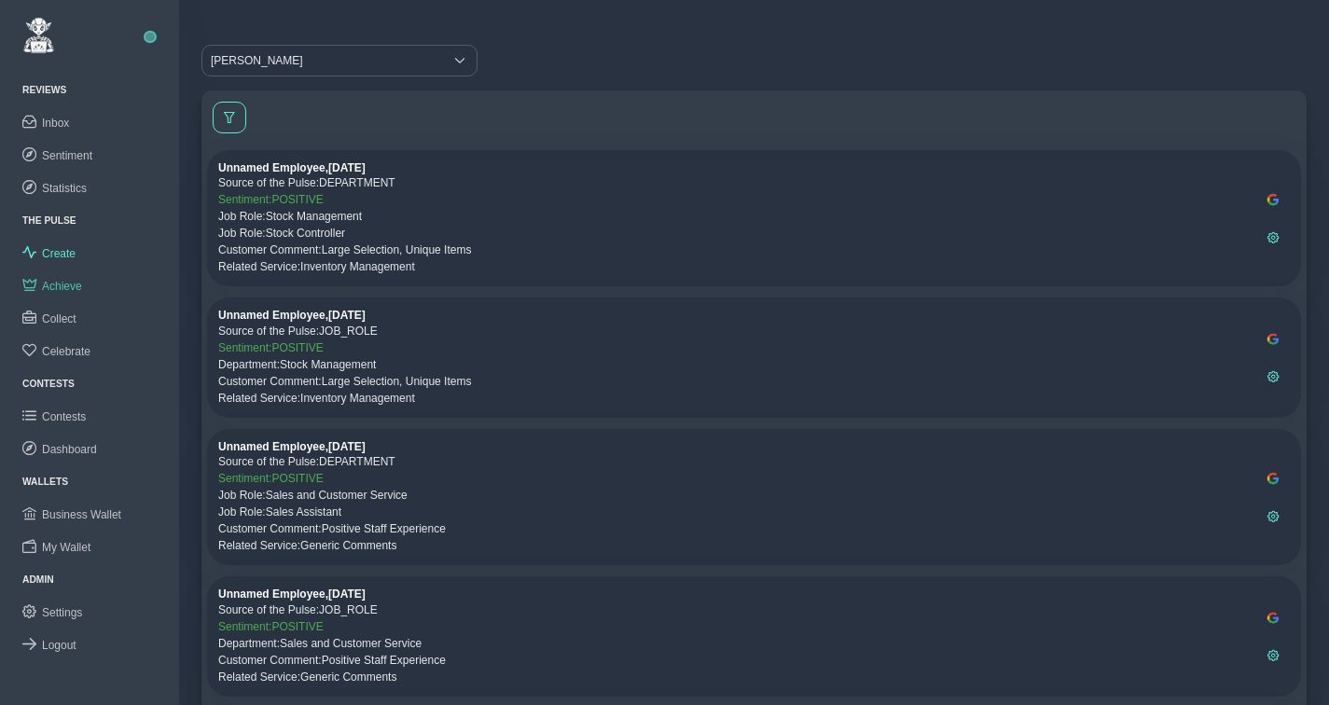
click at [65, 281] on span "Achieve" at bounding box center [62, 286] width 40 height 13
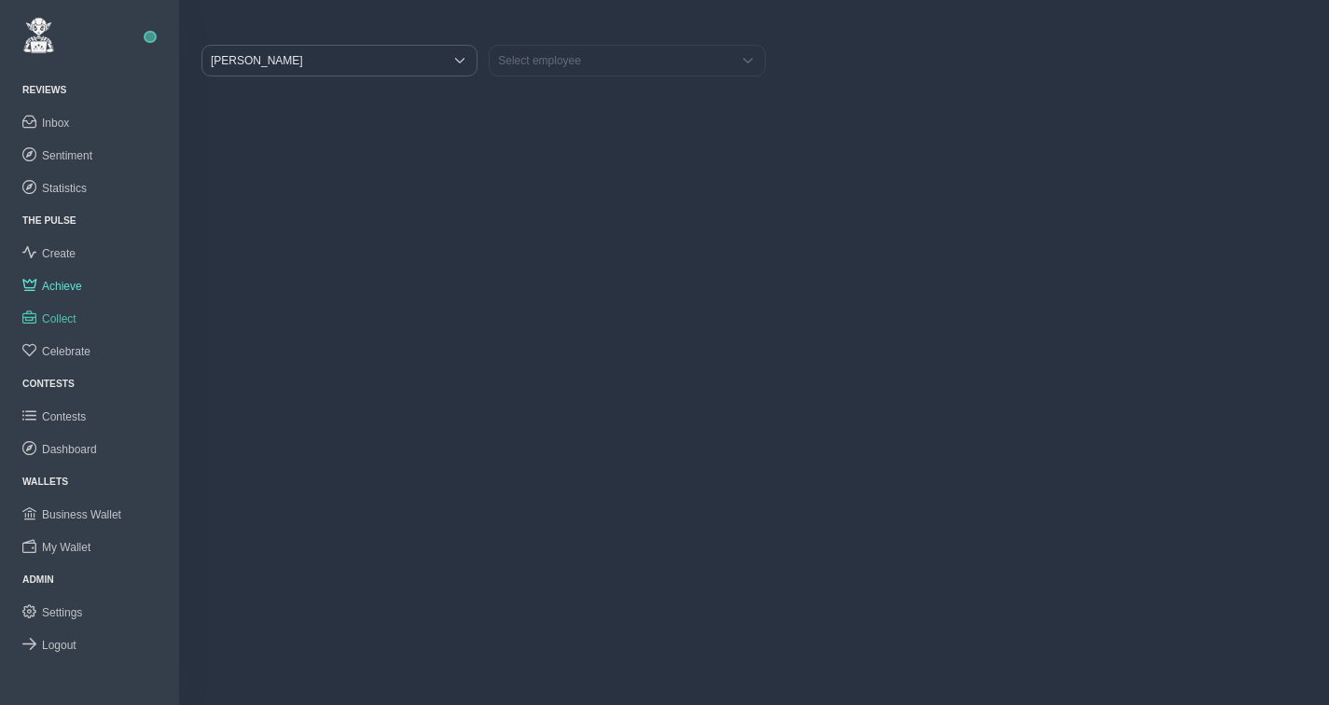
click at [62, 316] on span "Collect" at bounding box center [59, 318] width 35 height 13
click at [62, 289] on span "Achieve" at bounding box center [62, 286] width 40 height 13
click at [66, 310] on link "Collect" at bounding box center [89, 318] width 179 height 33
click at [62, 644] on span "Logout" at bounding box center [59, 645] width 35 height 13
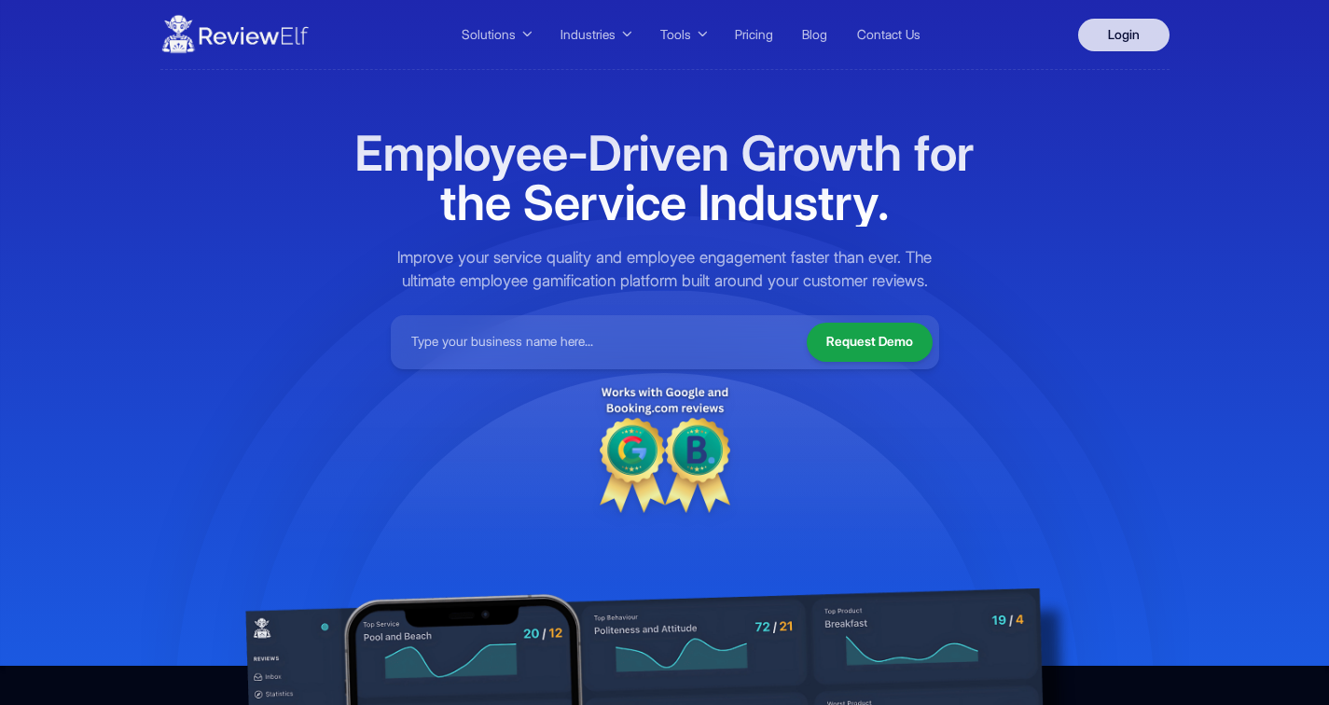
click at [1126, 35] on link "Login" at bounding box center [1123, 35] width 91 height 33
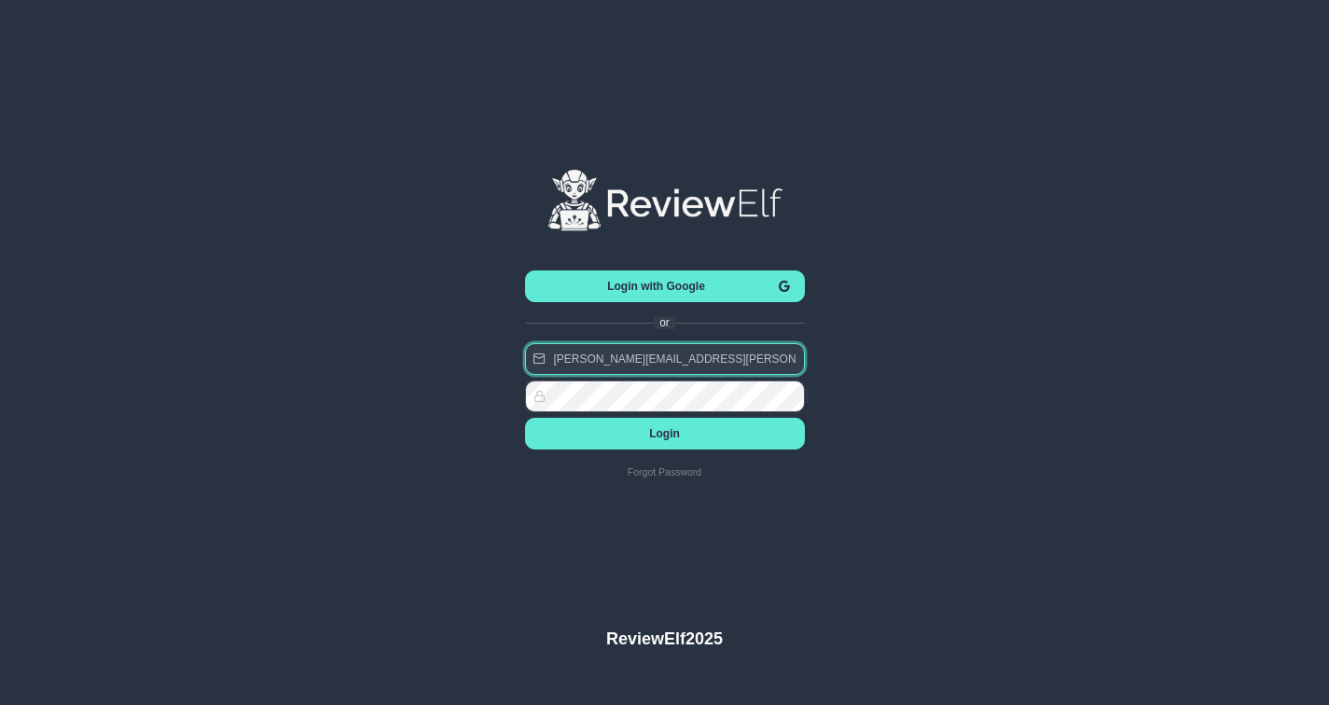
click at [740, 357] on input "charles.johnson@reviewinsights.org" at bounding box center [665, 359] width 280 height 32
type input "nick.roberts@reviewinsights.org"
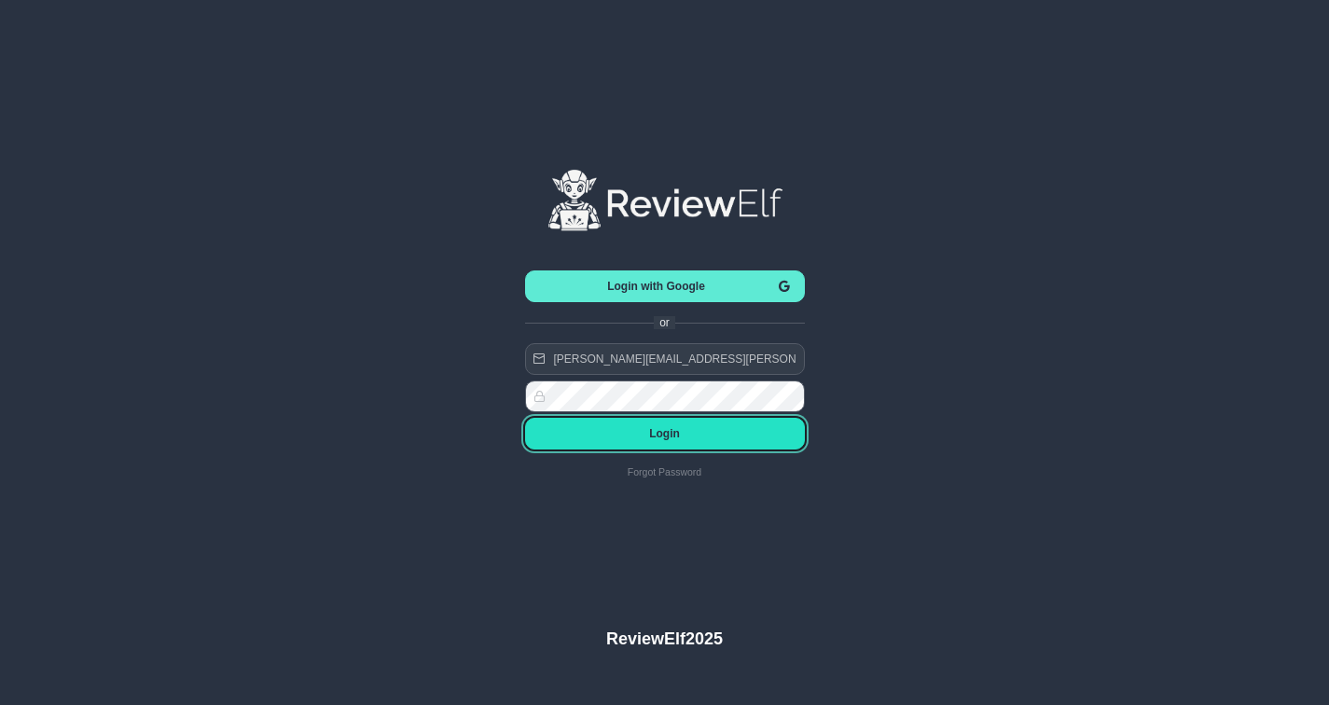
click at [683, 424] on button "Login" at bounding box center [665, 434] width 280 height 32
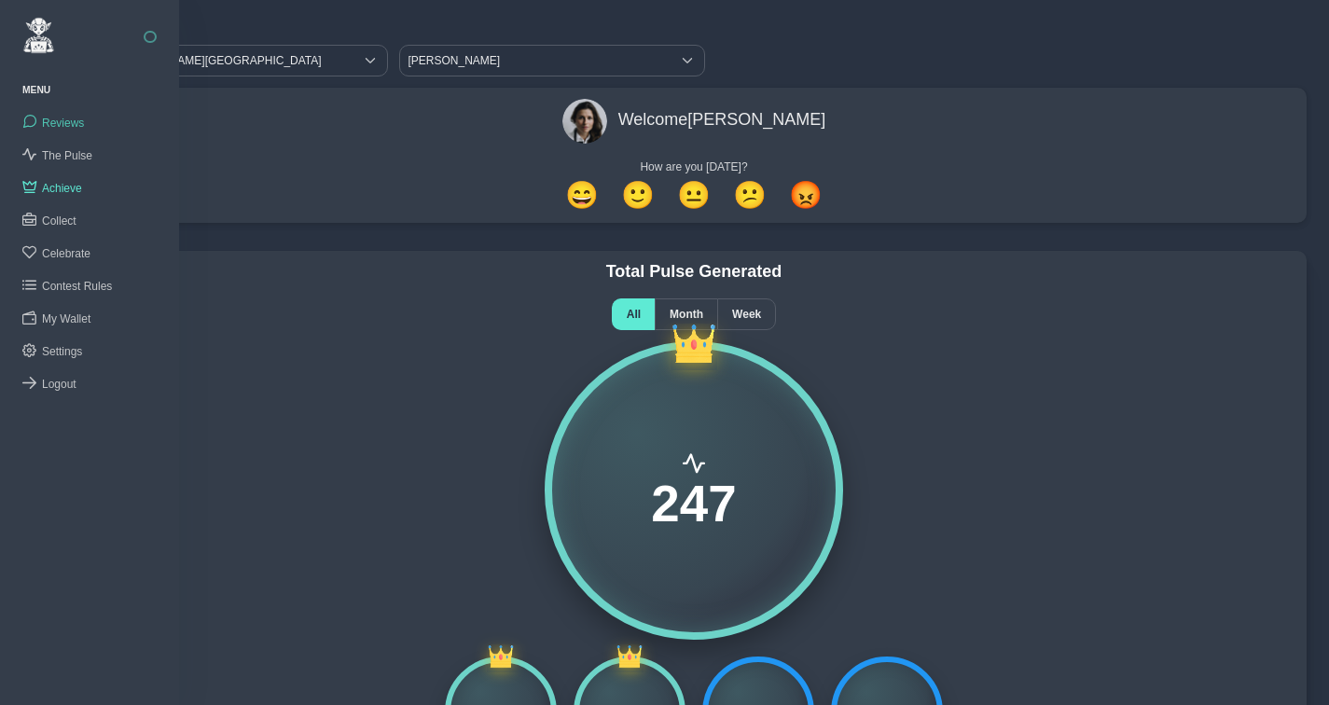
click at [68, 120] on span "Reviews" at bounding box center [63, 123] width 42 height 13
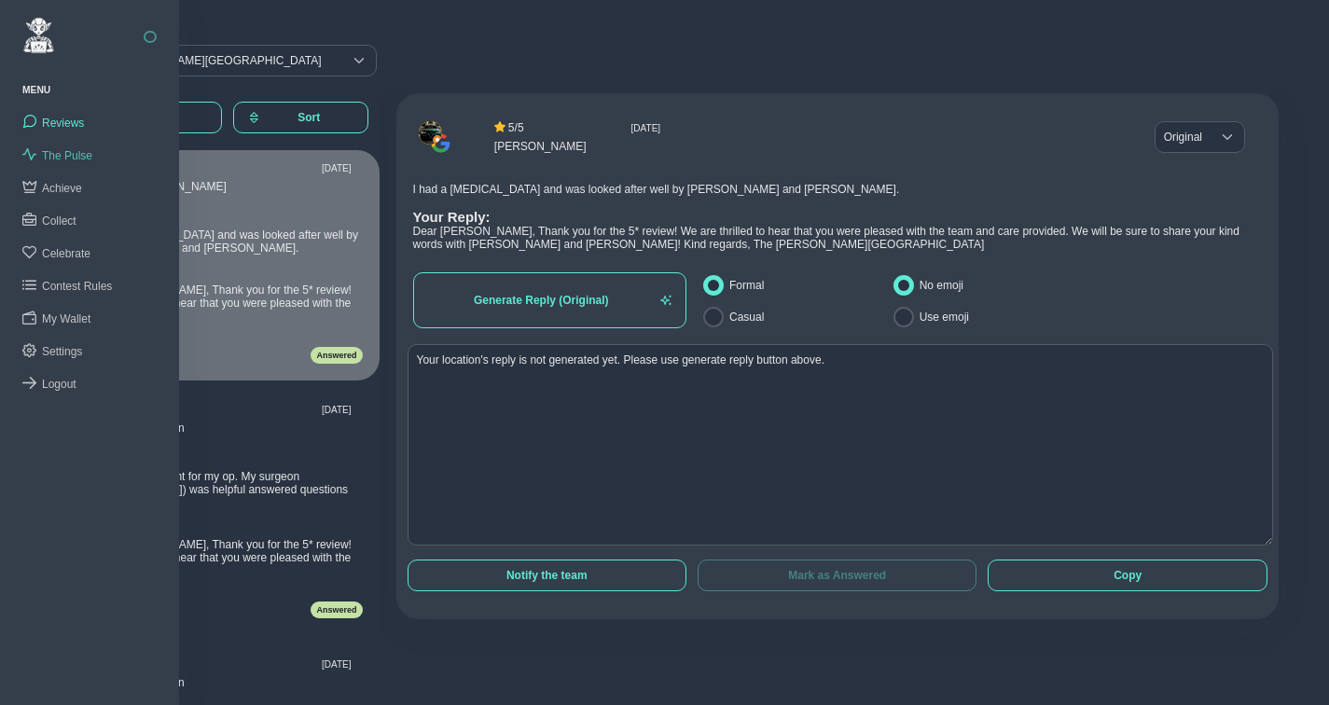
click at [76, 151] on span "The Pulse" at bounding box center [67, 155] width 50 height 13
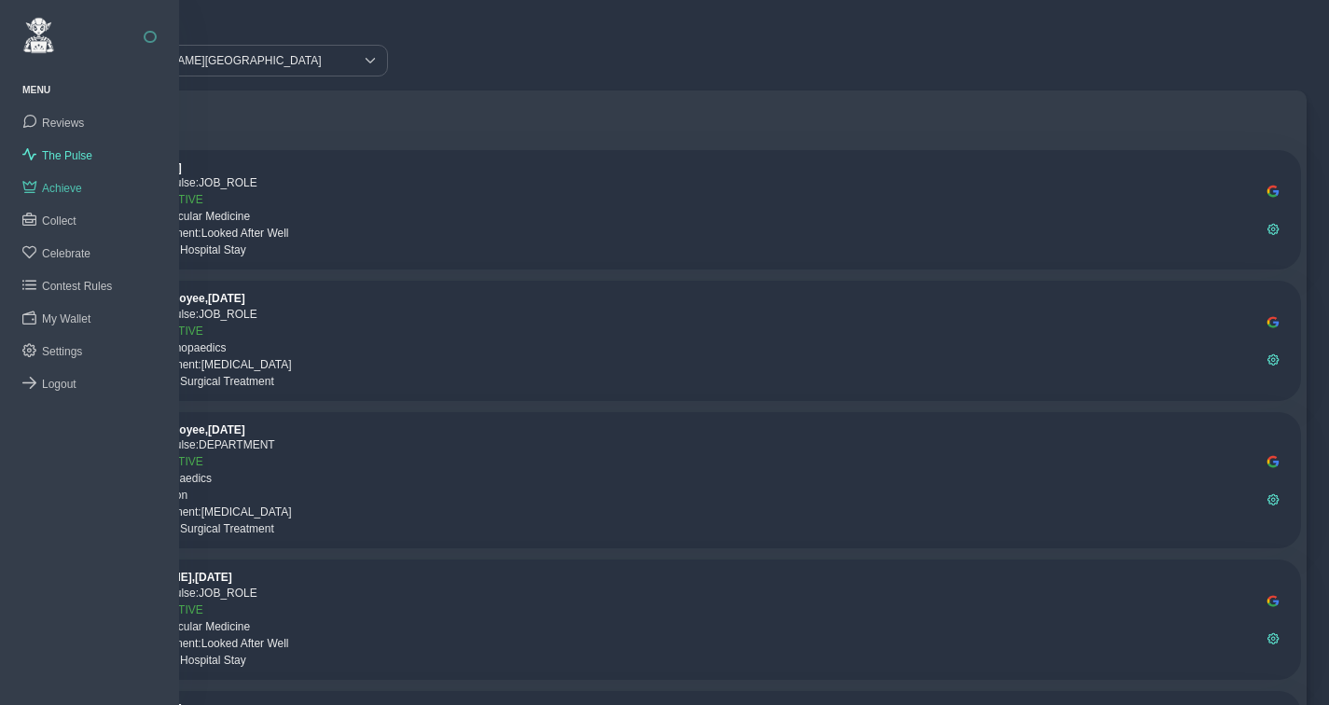
click at [60, 186] on span "Achieve" at bounding box center [62, 188] width 40 height 13
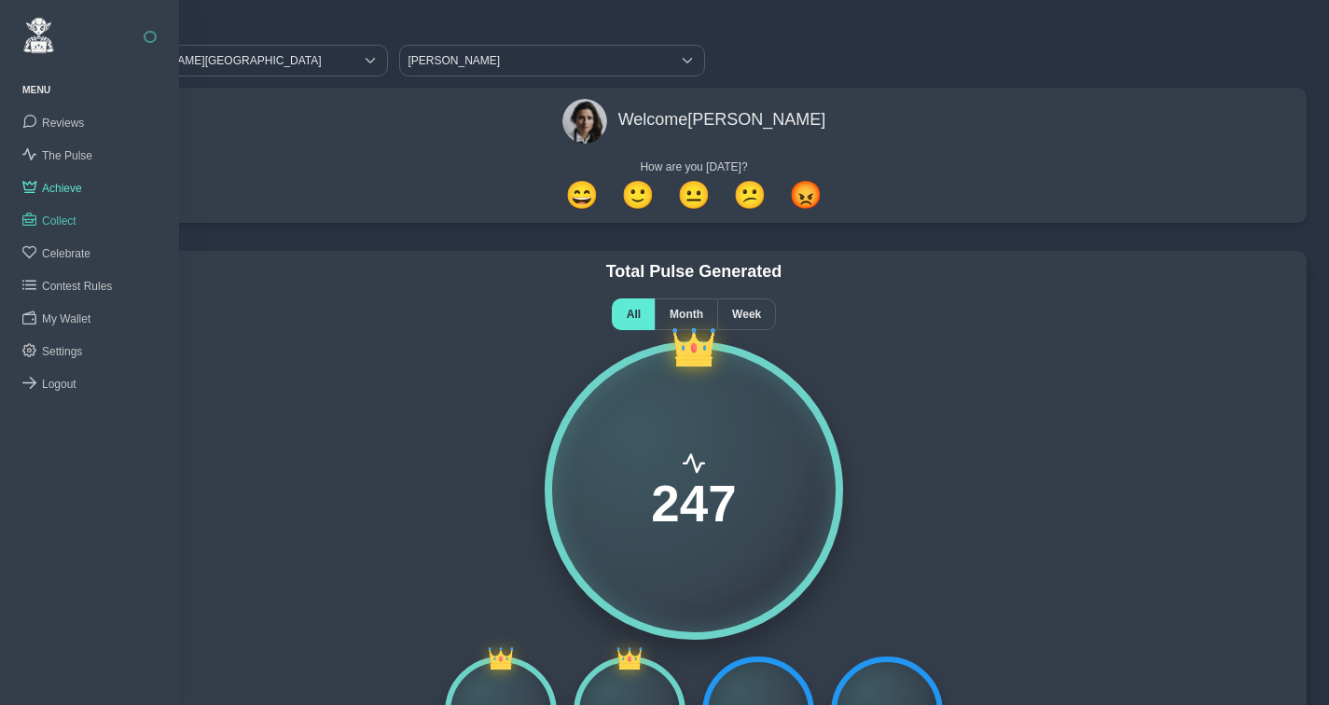
click at [59, 220] on span "Collect" at bounding box center [59, 220] width 35 height 13
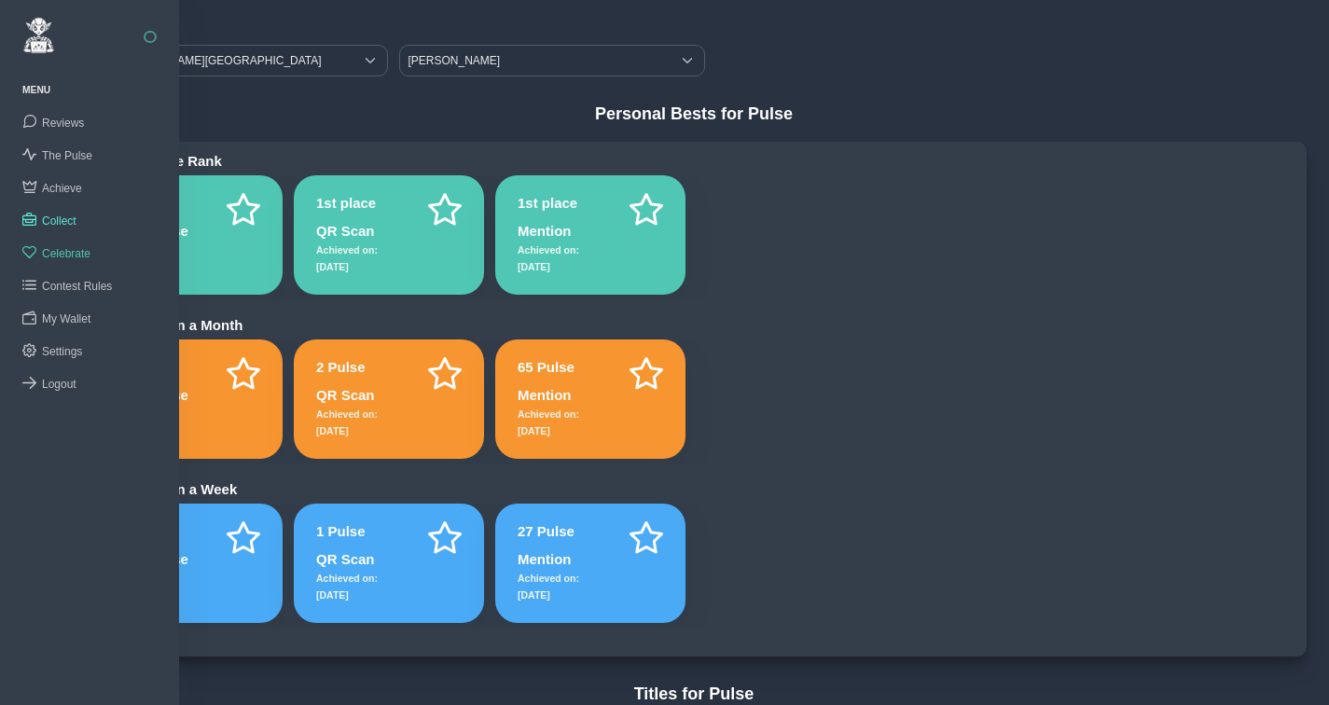
click at [65, 250] on span "Celebrate" at bounding box center [66, 253] width 48 height 13
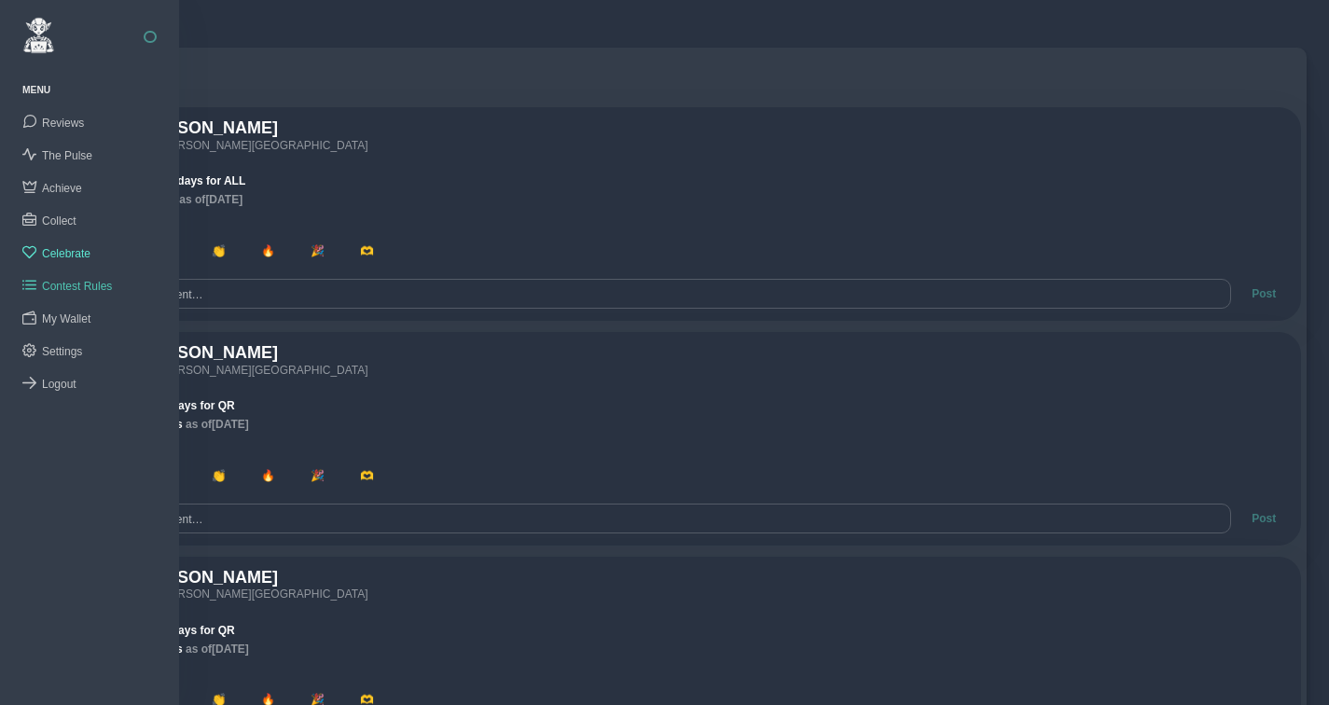
click at [83, 284] on span "Contest Rules" at bounding box center [77, 286] width 70 height 13
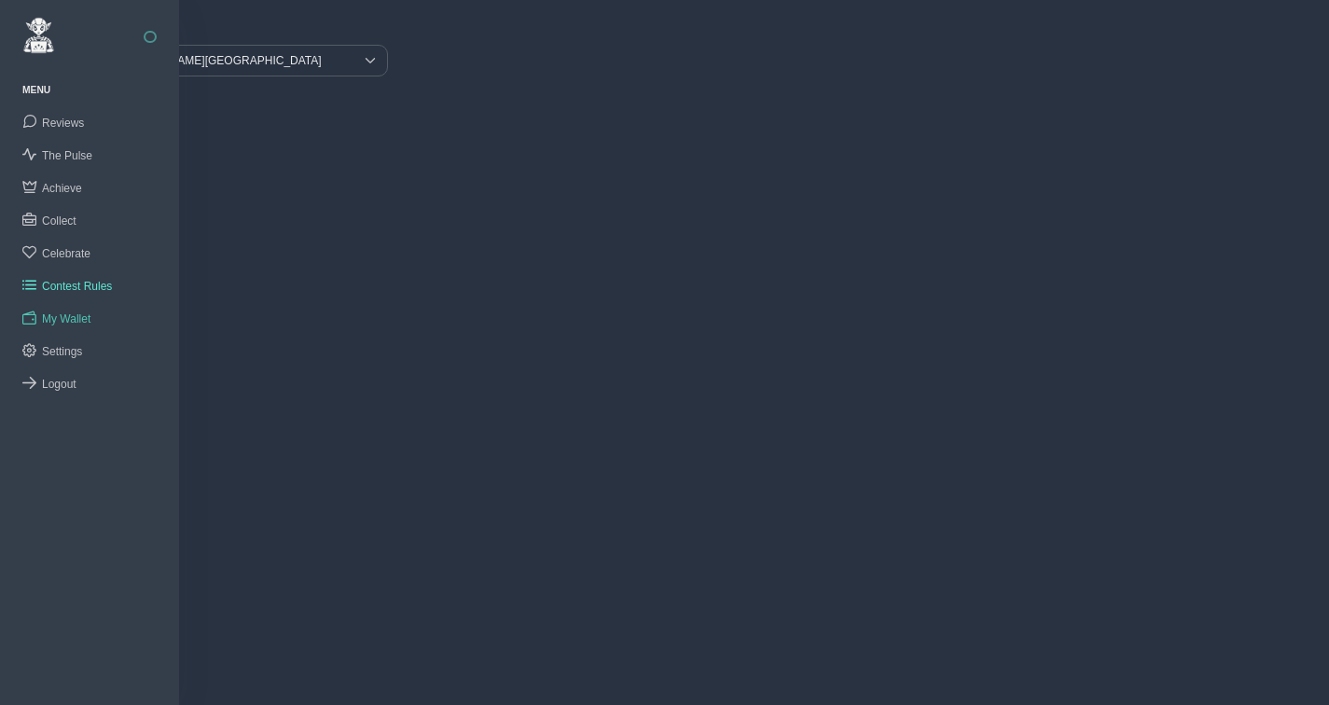
click at [80, 312] on span "My Wallet" at bounding box center [66, 318] width 48 height 13
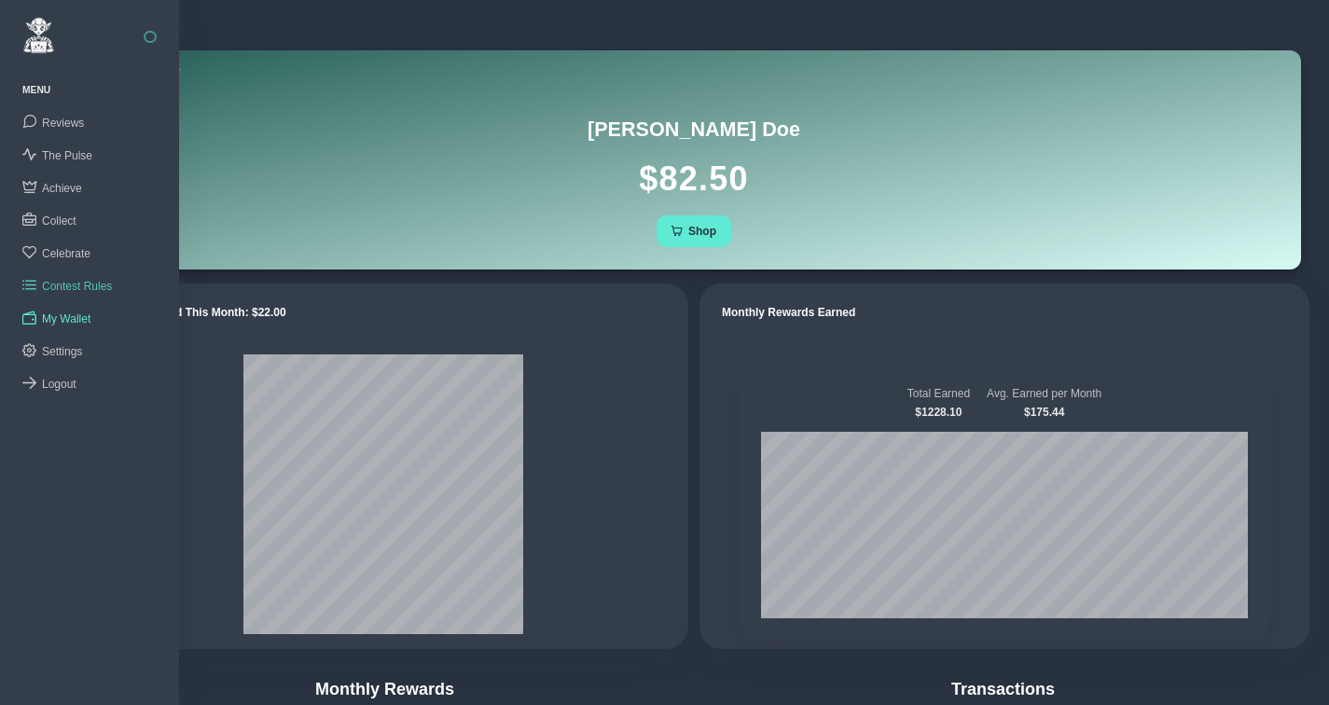
click at [80, 286] on span "Contest Rules" at bounding box center [77, 286] width 70 height 13
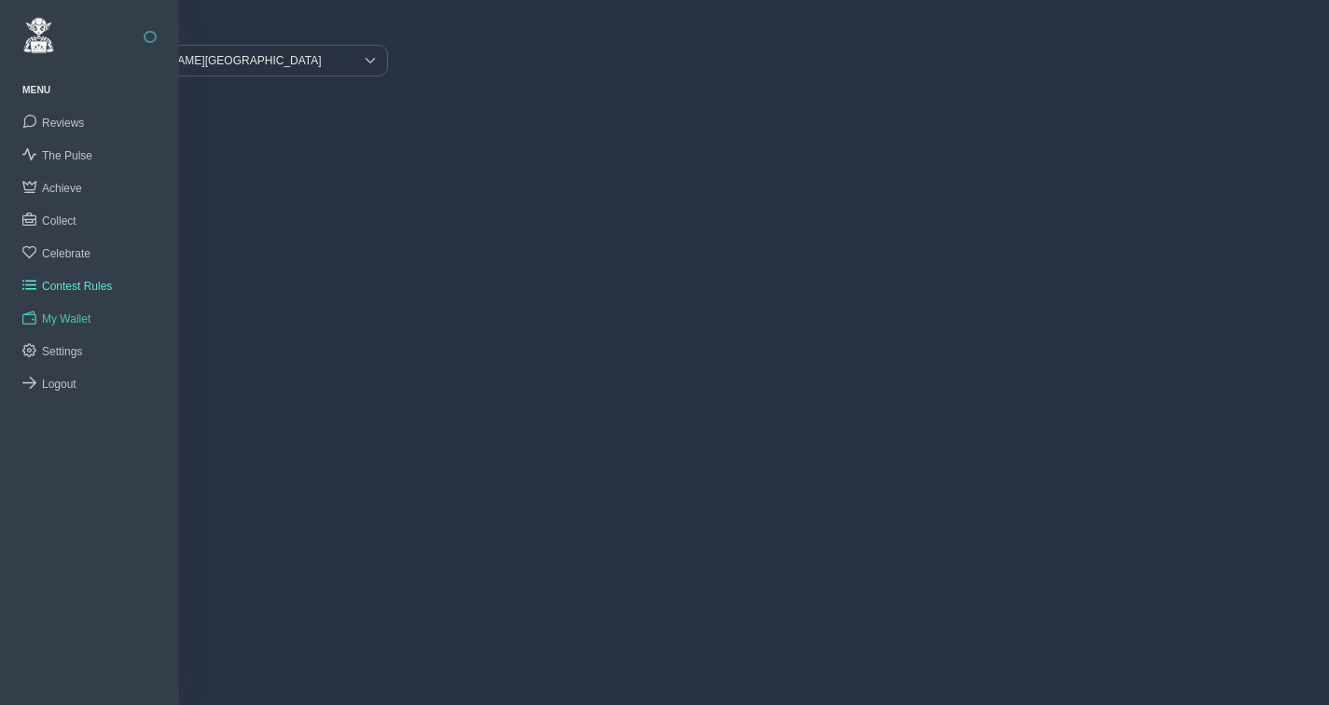
click at [77, 316] on span "My Wallet" at bounding box center [66, 318] width 48 height 13
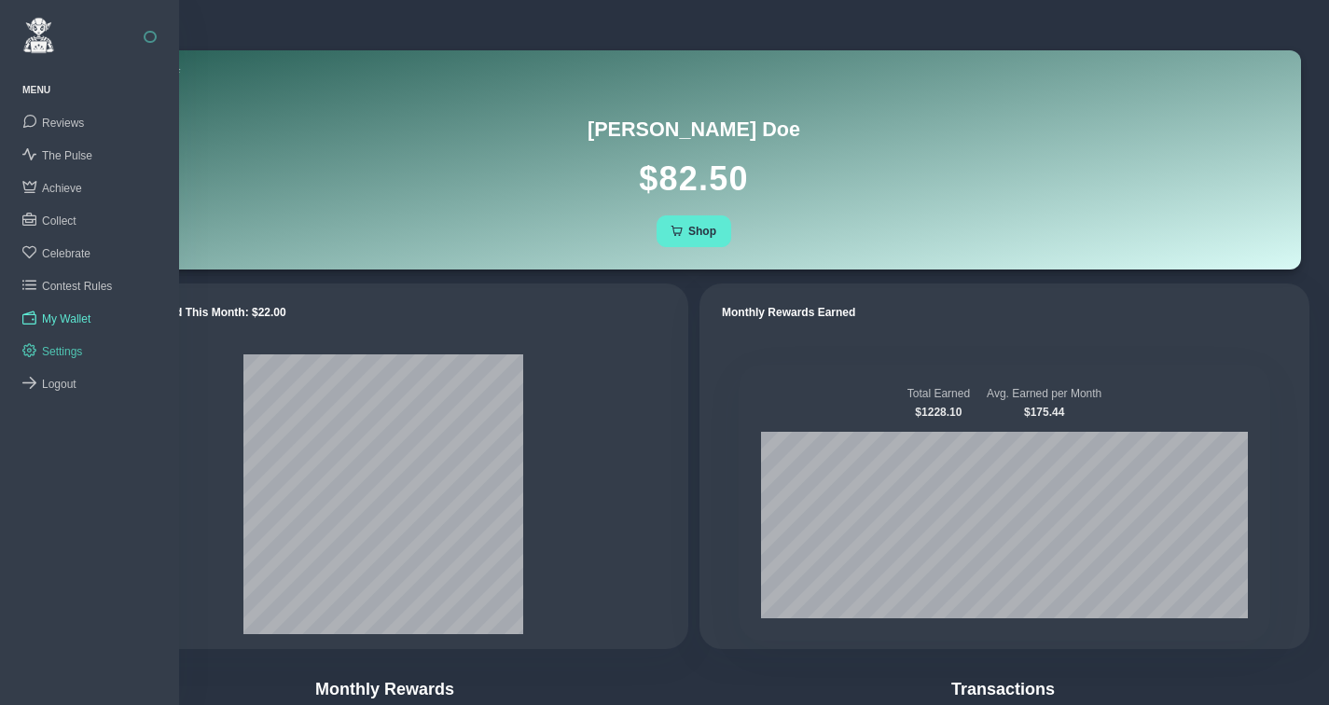
click at [70, 347] on span "Settings" at bounding box center [62, 351] width 40 height 13
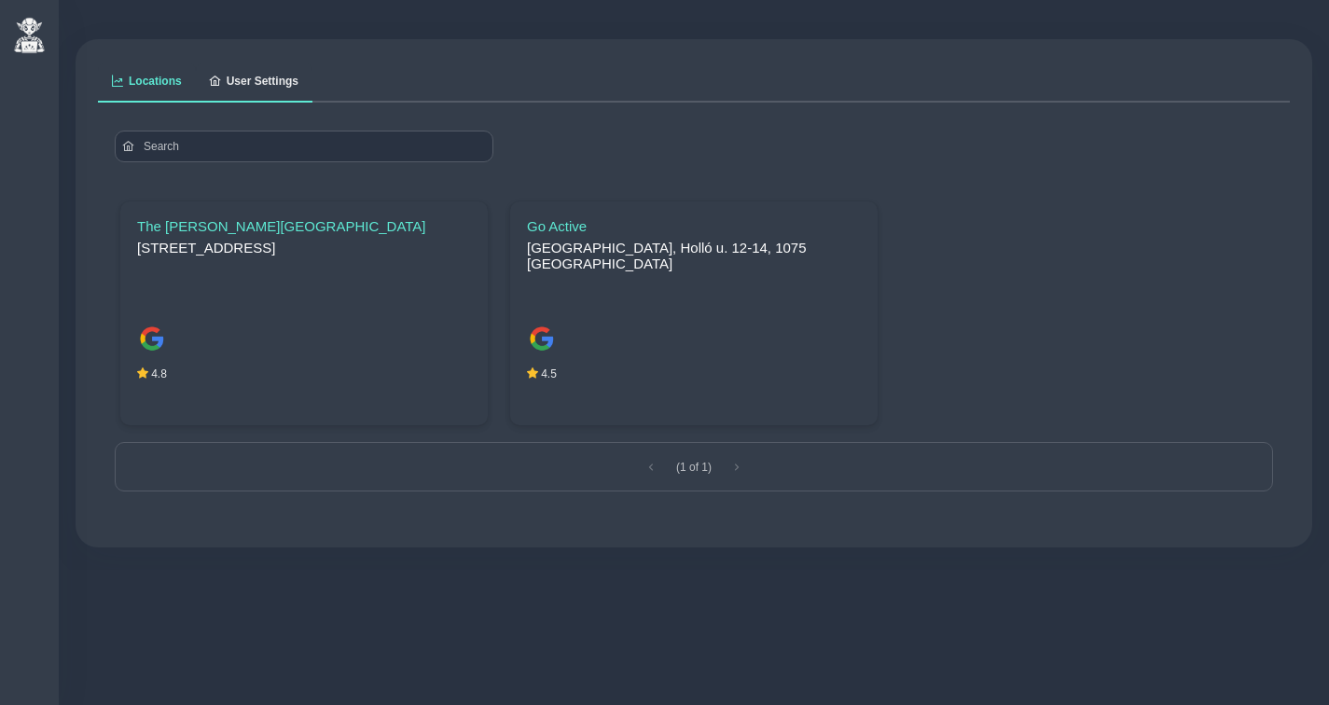
click at [279, 88] on link "User Settings" at bounding box center [254, 82] width 117 height 41
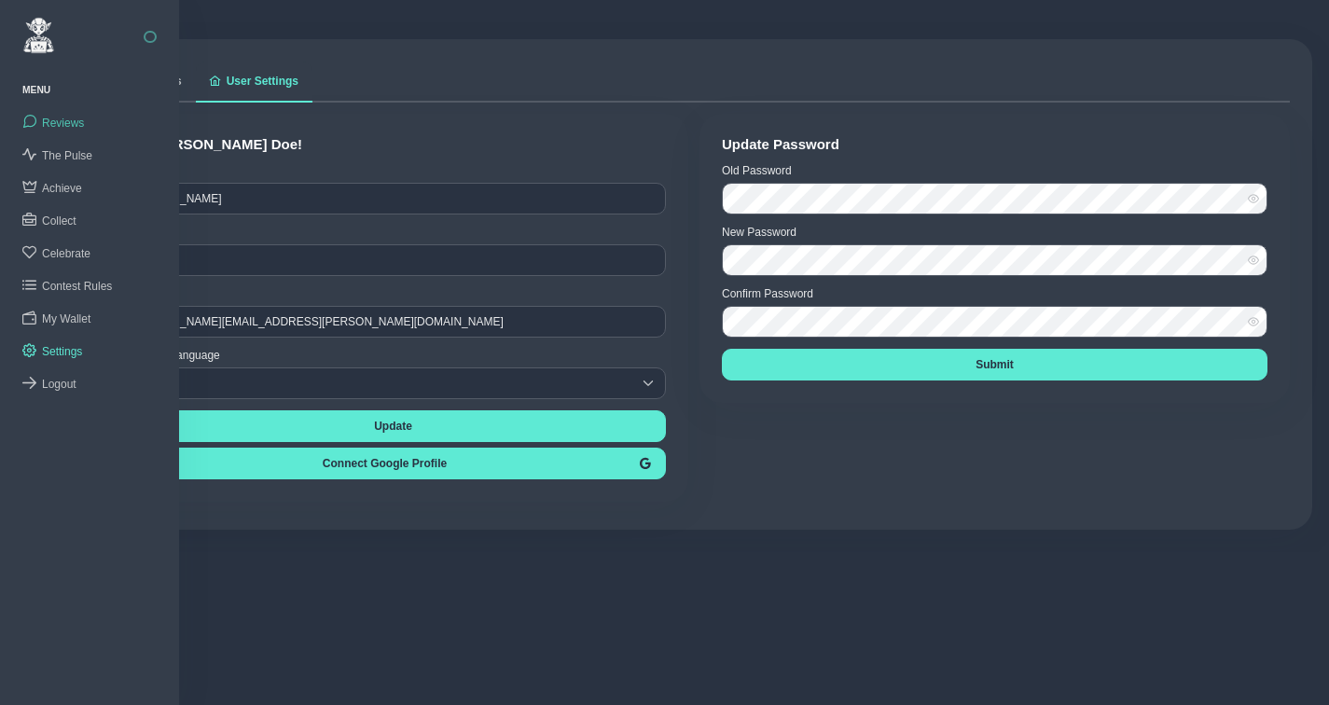
click at [65, 124] on span "Reviews" at bounding box center [63, 123] width 42 height 13
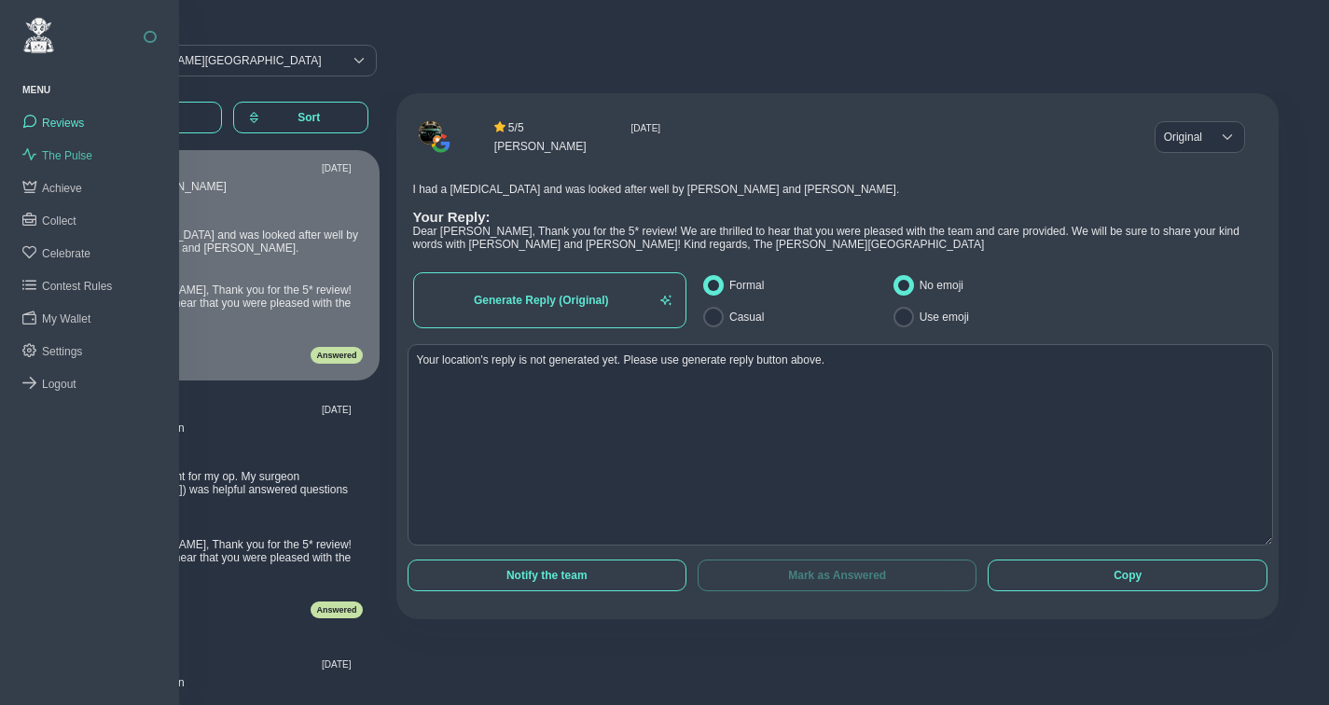
click at [63, 155] on span "The Pulse" at bounding box center [67, 155] width 50 height 13
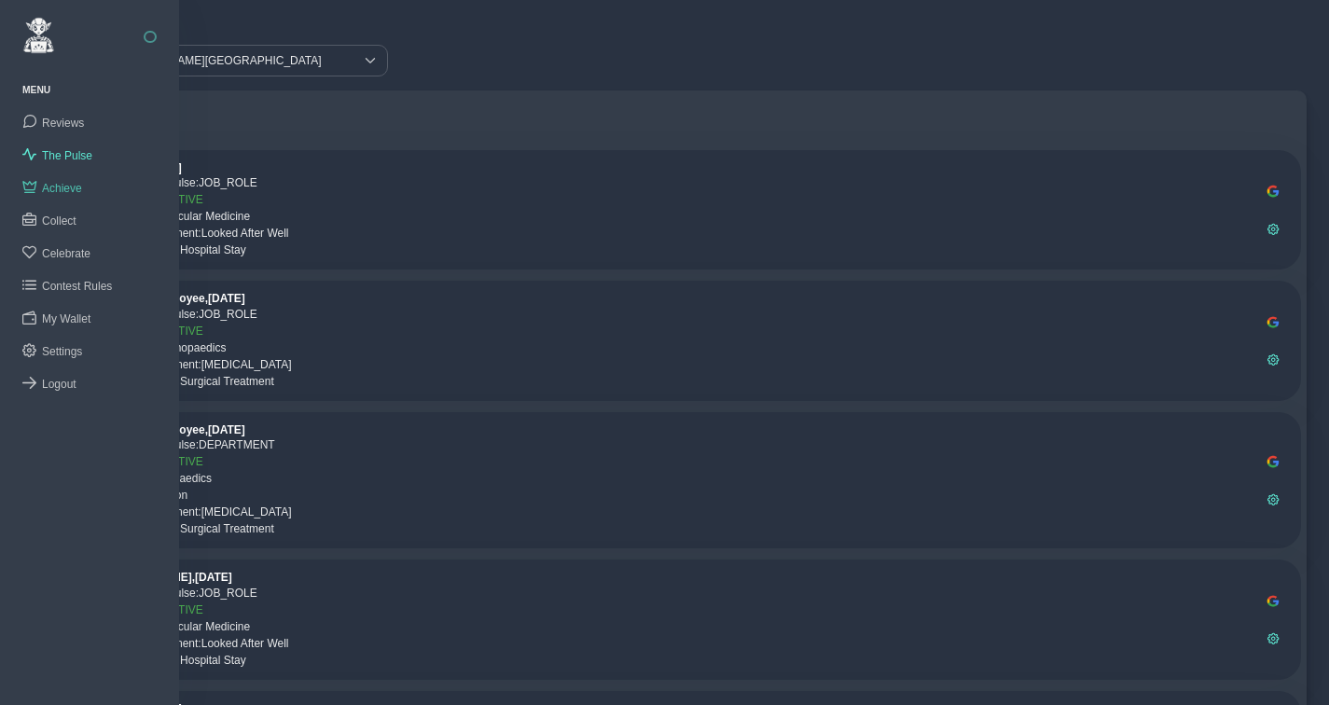
click at [70, 187] on span "Achieve" at bounding box center [62, 188] width 40 height 13
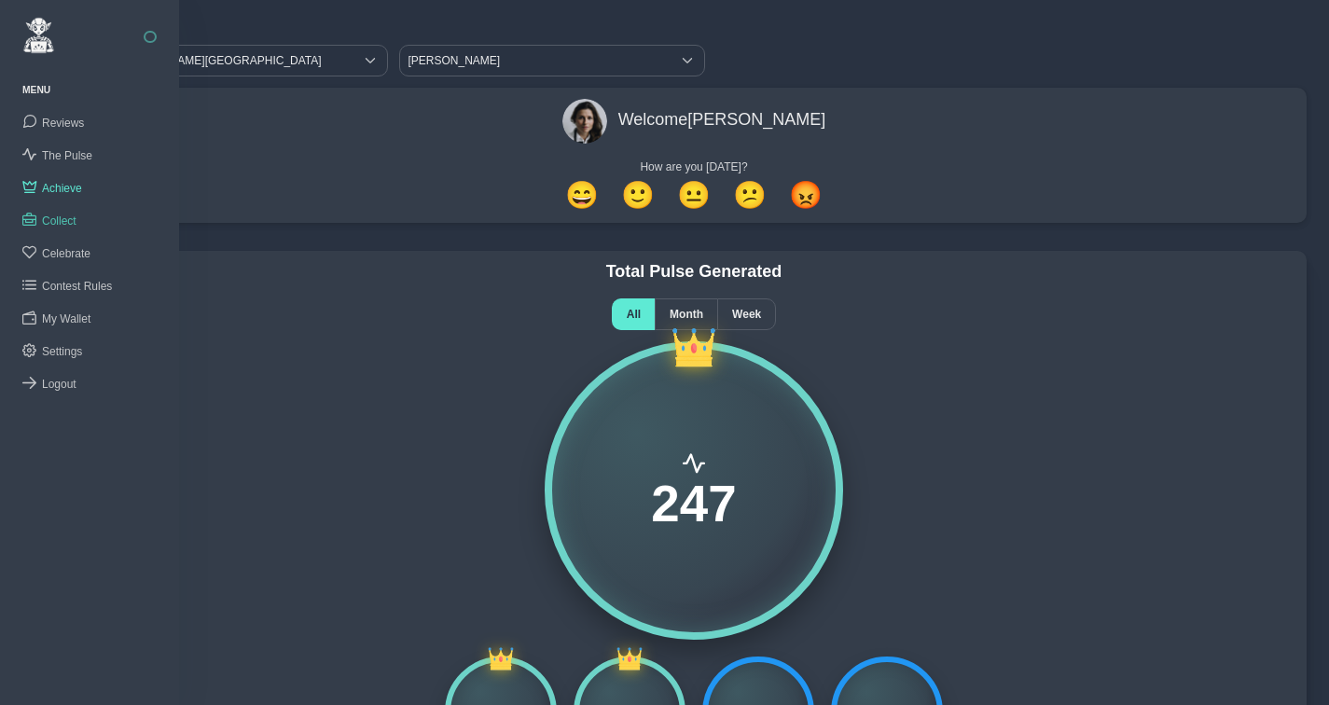
click at [74, 218] on span "Collect" at bounding box center [59, 220] width 35 height 13
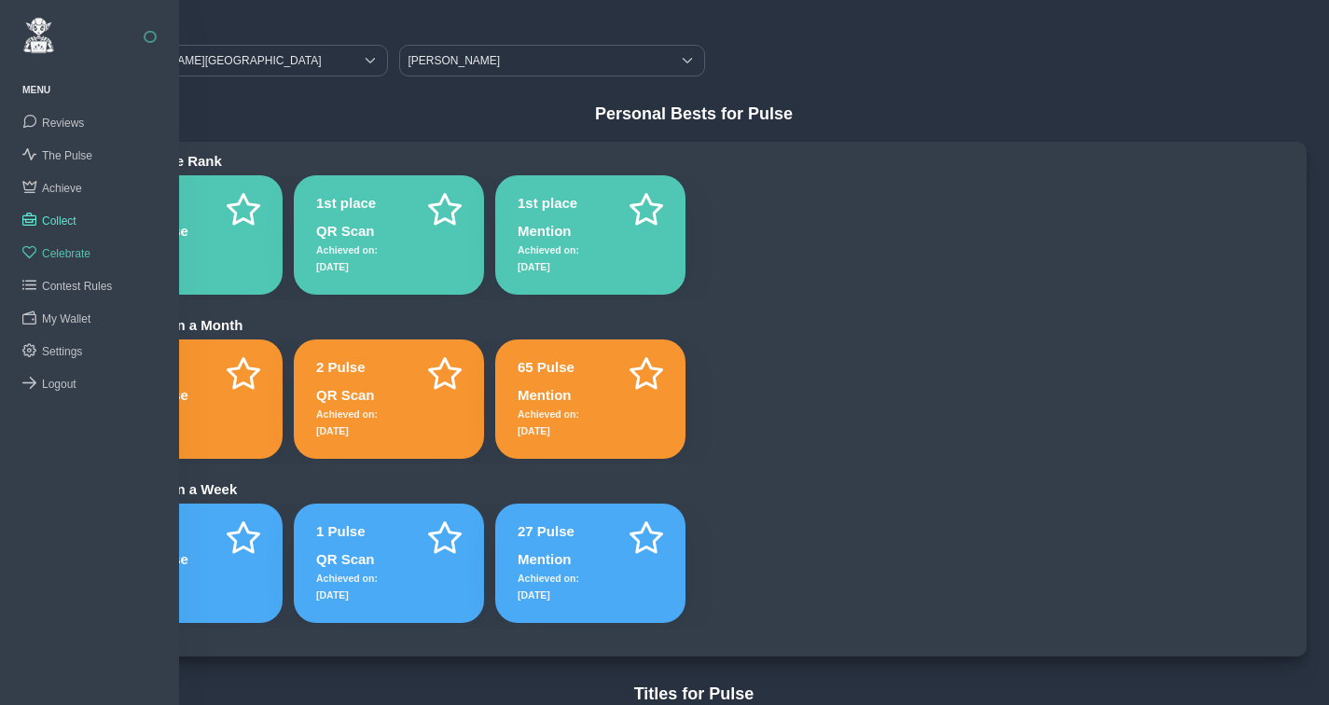
click at [71, 248] on span "Celebrate" at bounding box center [66, 253] width 48 height 13
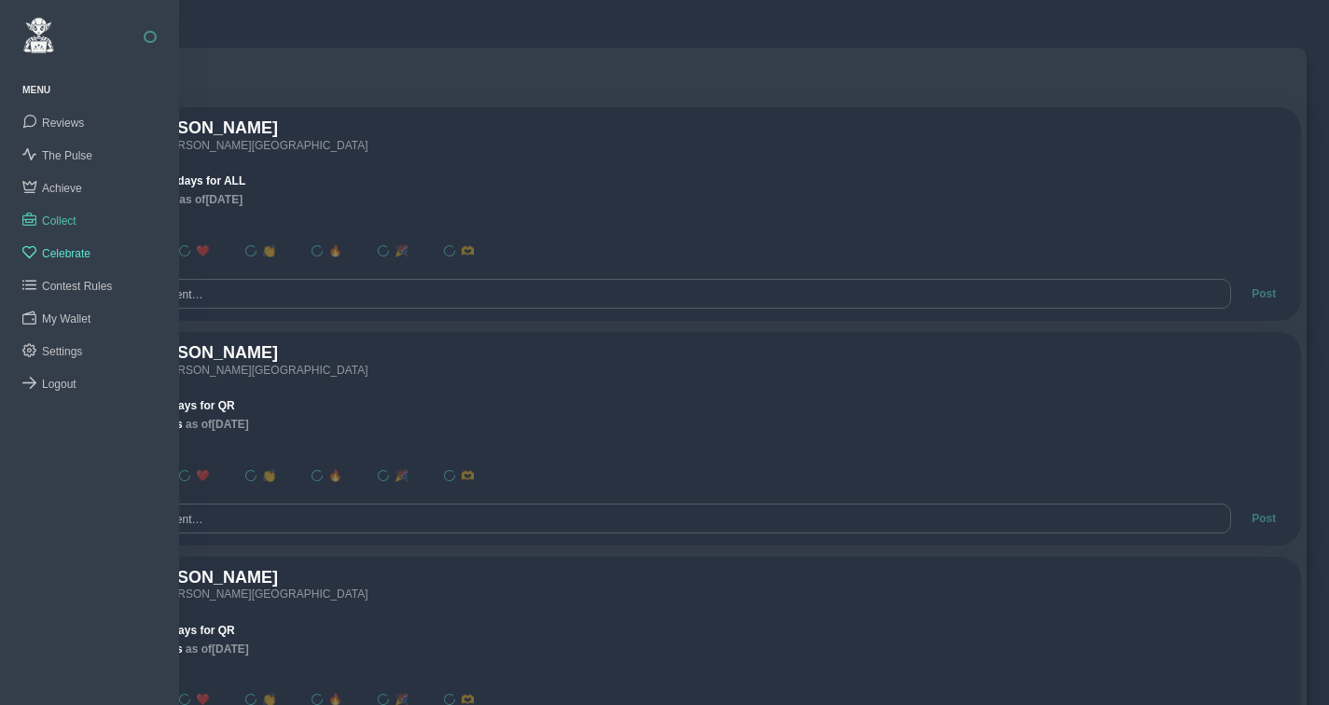
click at [68, 211] on link "Collect" at bounding box center [89, 220] width 179 height 33
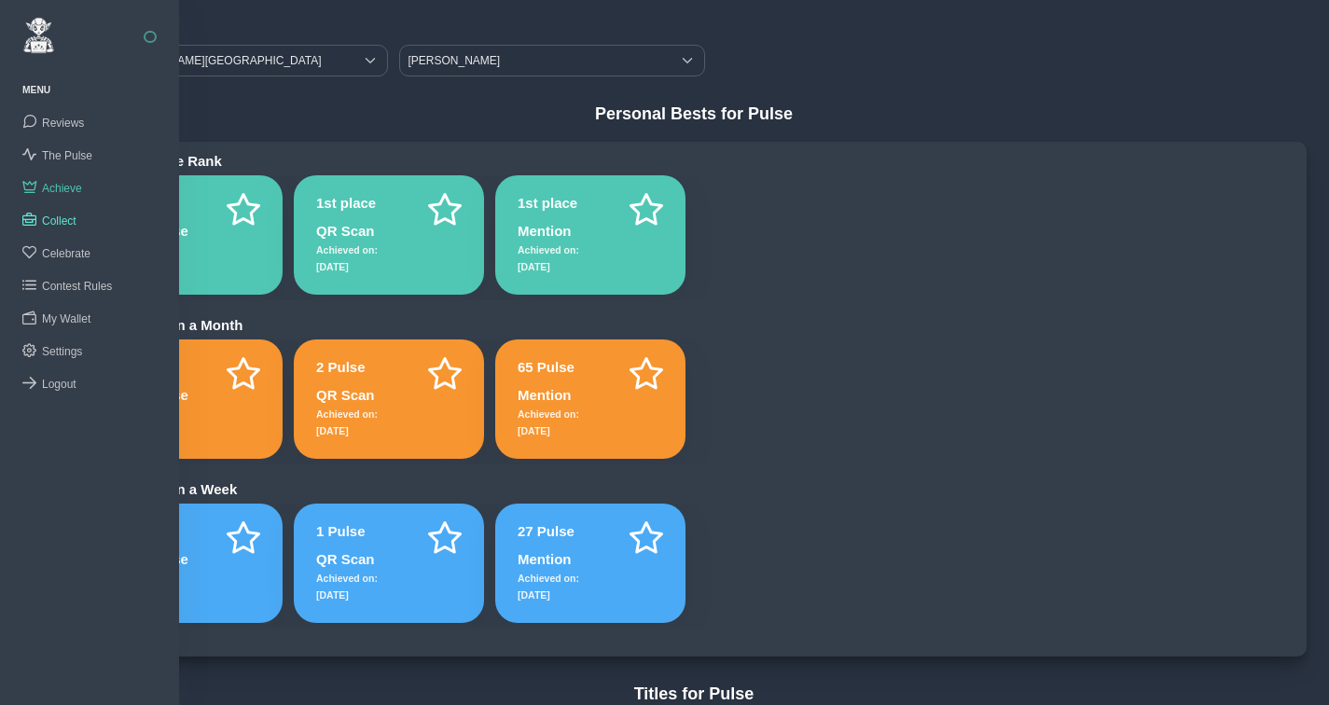
click at [67, 188] on span "Achieve" at bounding box center [62, 188] width 40 height 13
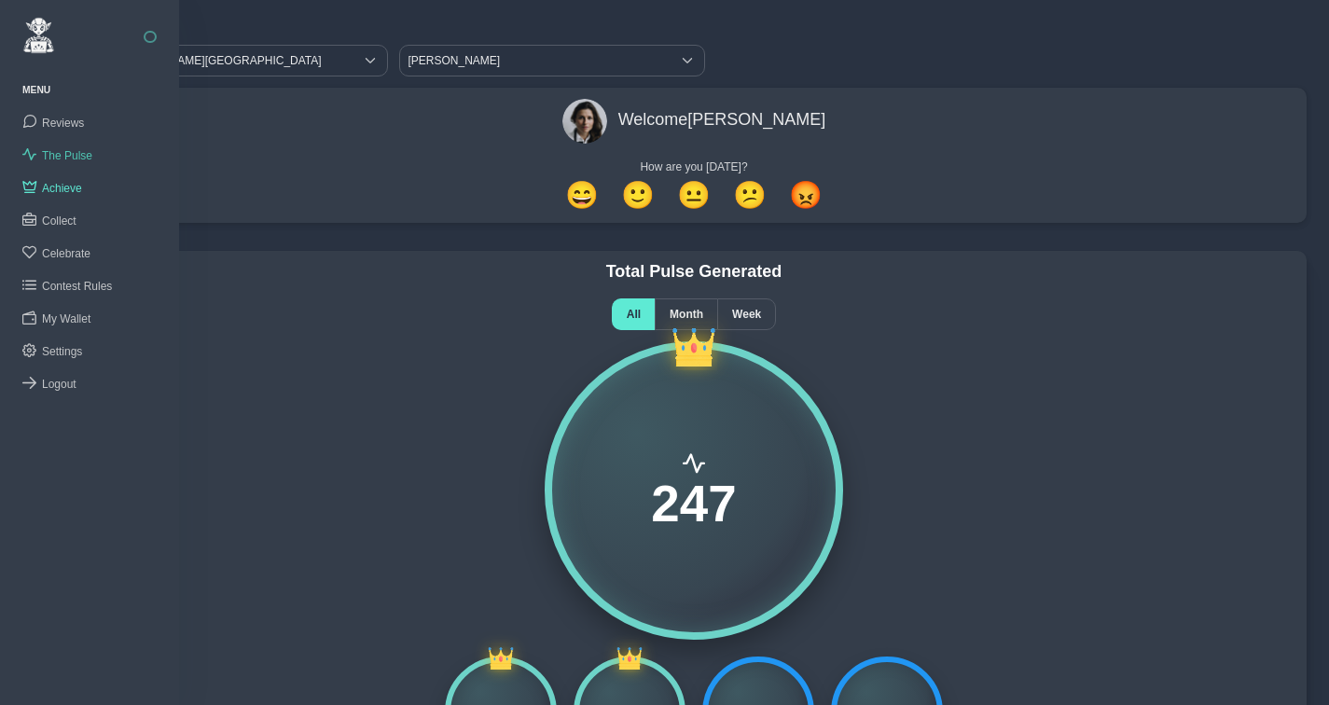
click at [72, 156] on span "The Pulse" at bounding box center [67, 155] width 50 height 13
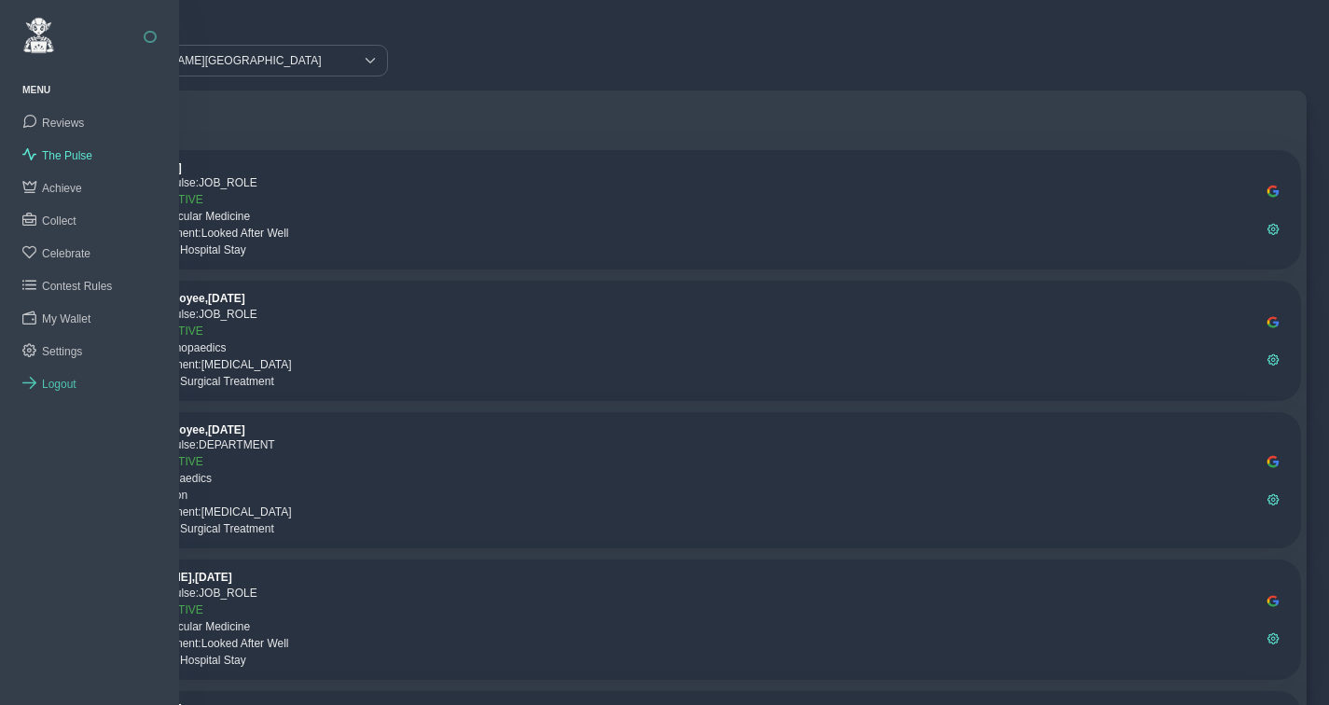
click at [66, 380] on span "Logout" at bounding box center [59, 384] width 35 height 13
